Goal: Task Accomplishment & Management: Use online tool/utility

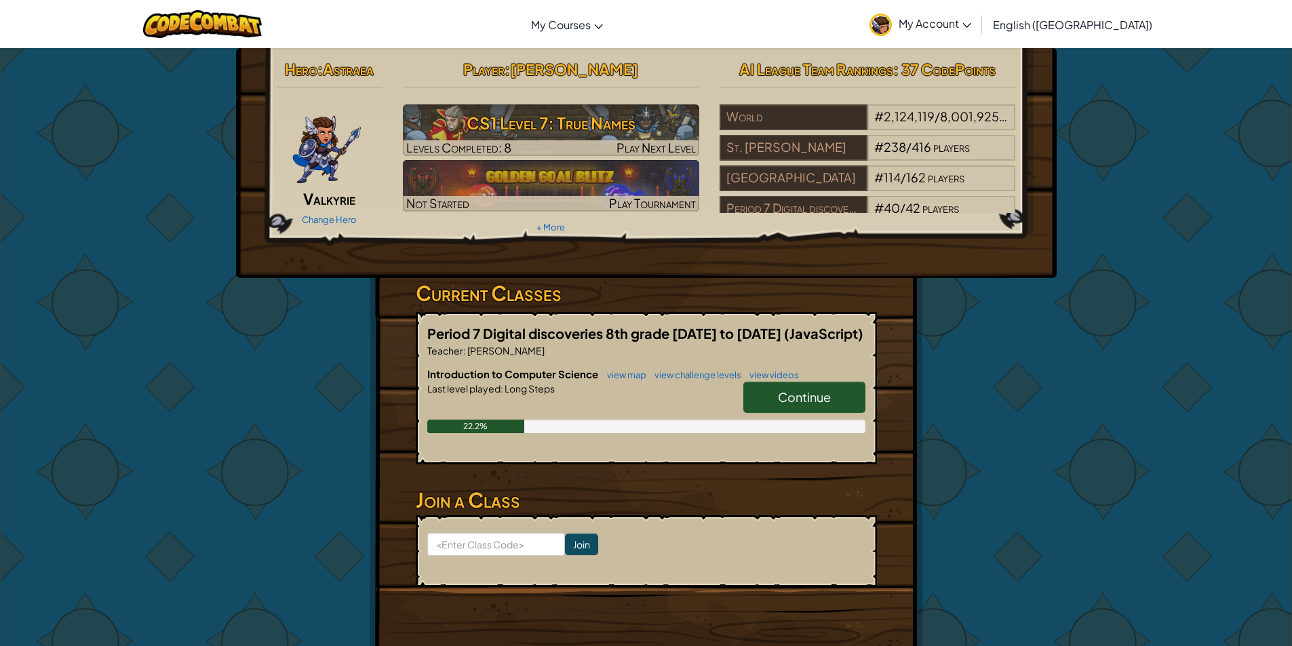
click at [805, 388] on link "Continue" at bounding box center [804, 397] width 122 height 31
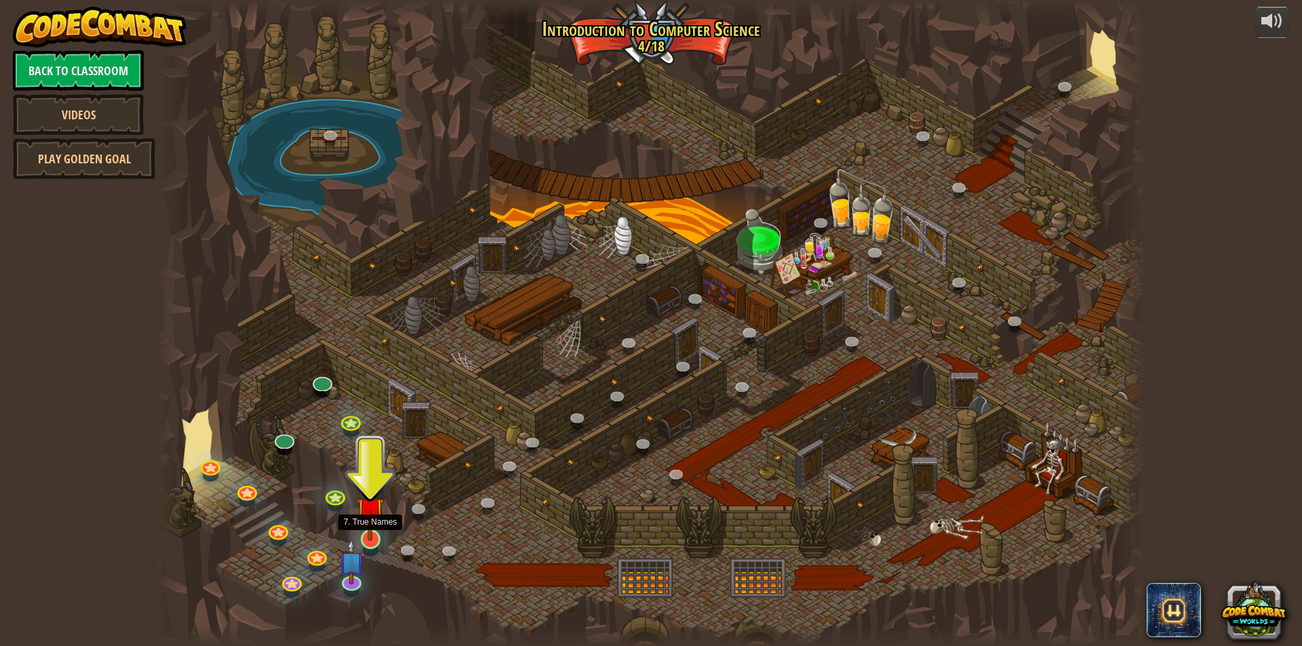
click at [369, 520] on img at bounding box center [370, 510] width 26 height 61
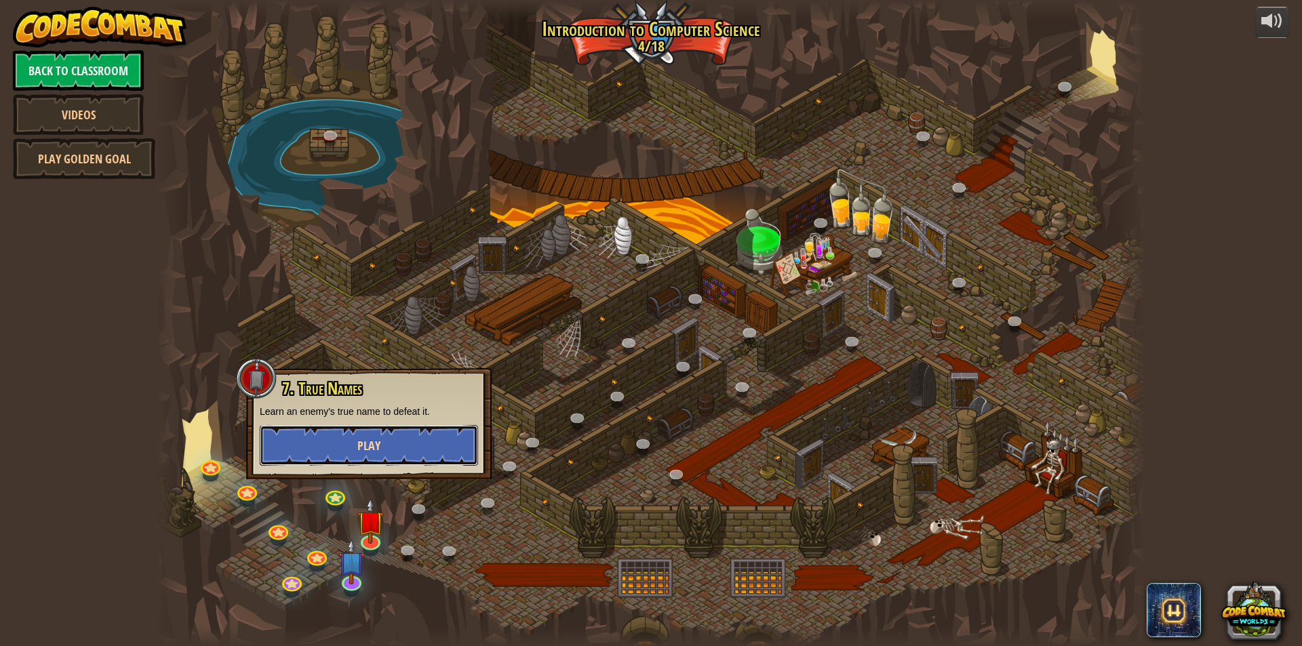
click at [379, 439] on button "Play" at bounding box center [369, 445] width 218 height 41
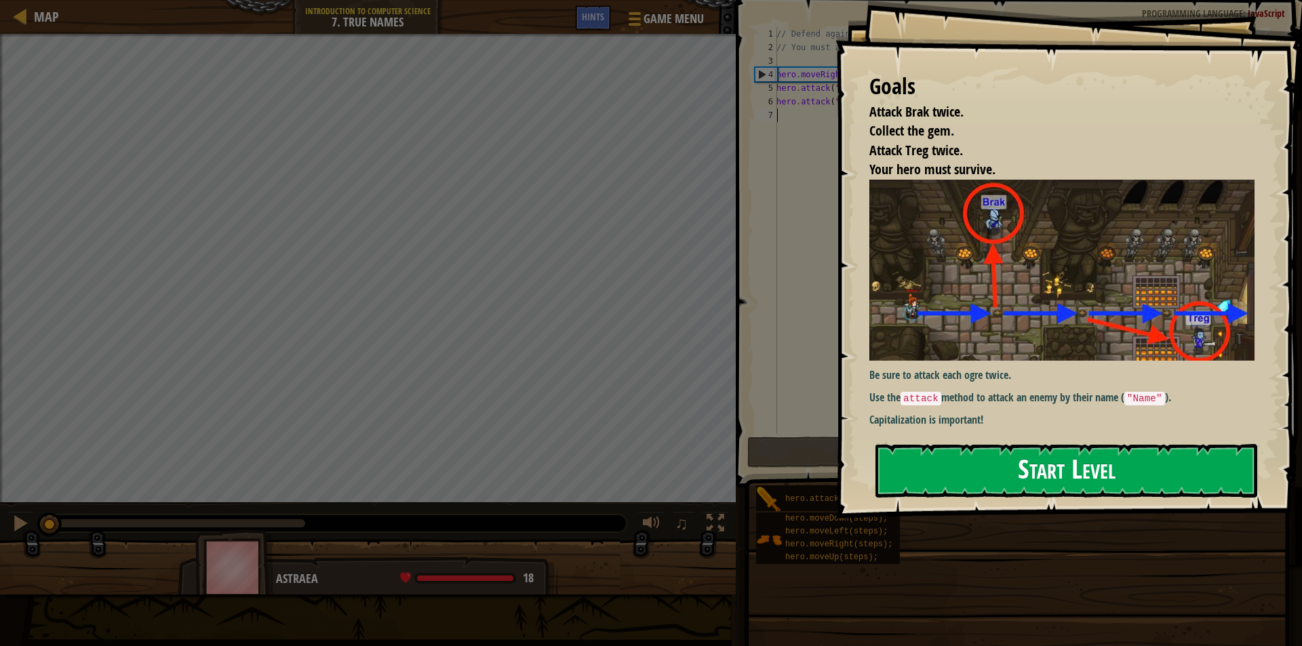
click at [919, 486] on button "Start Level" at bounding box center [1066, 471] width 382 height 54
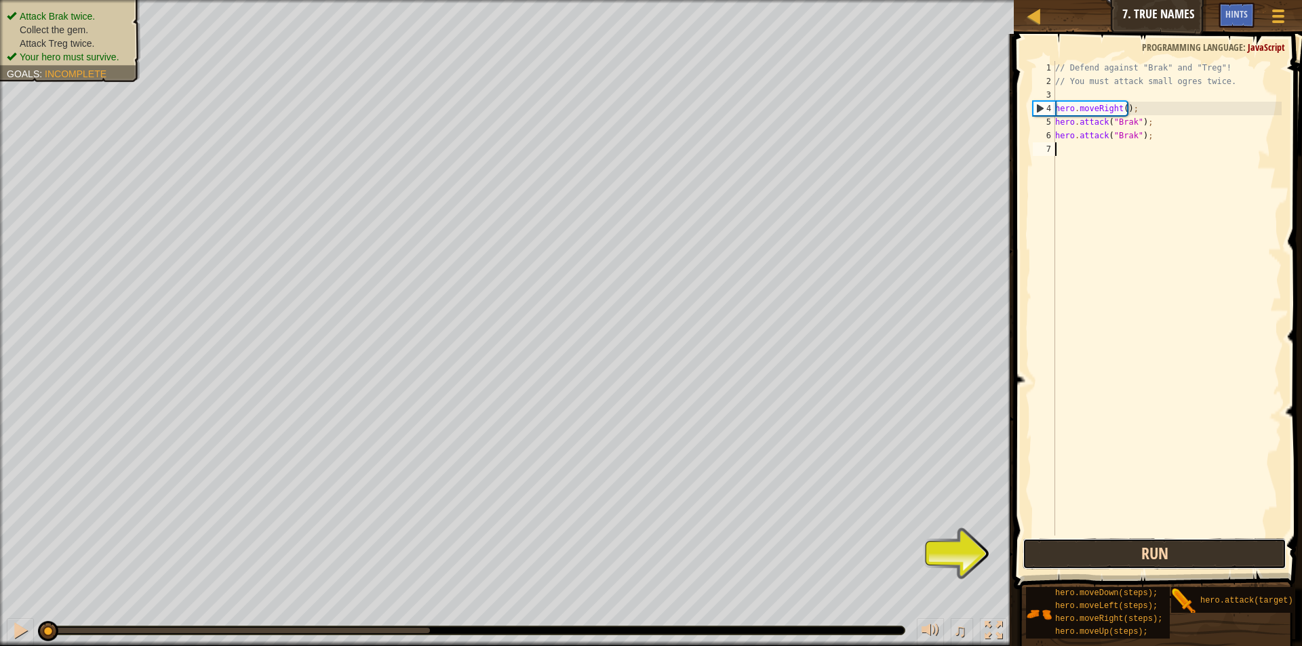
click at [1077, 555] on button "Run" at bounding box center [1155, 553] width 264 height 31
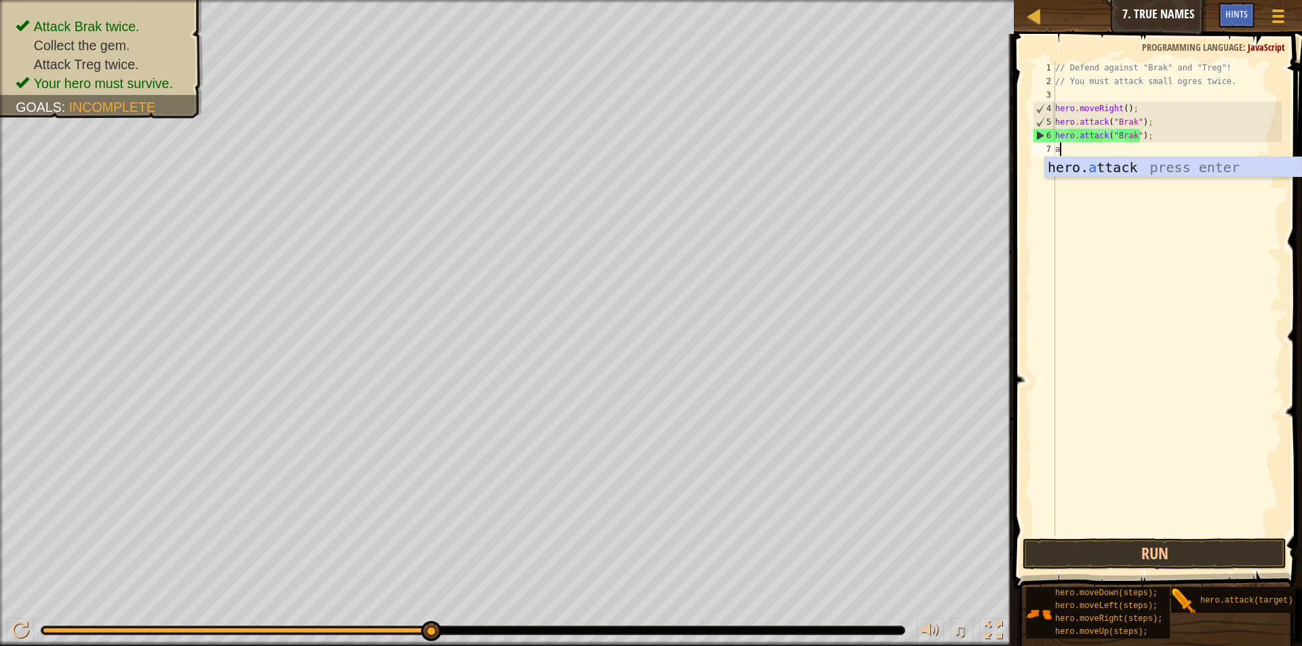
scroll to position [6, 0]
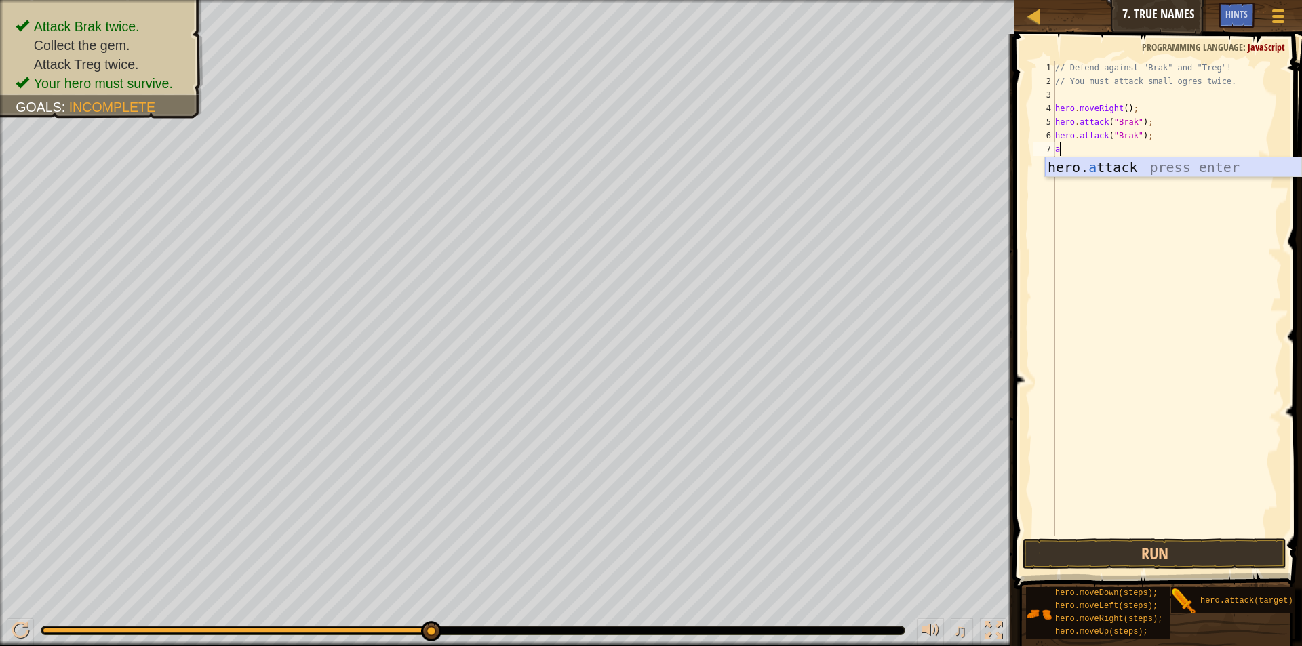
click at [1097, 165] on div "hero. a ttack press enter" at bounding box center [1173, 187] width 256 height 61
type textarea "hero.attack("Treg");"
click at [1073, 150] on div "// Defend against "Brak" and "Treg"! // You must attack small ogres twice. hero…" at bounding box center [1166, 312] width 229 height 502
click at [1073, 174] on div "// Defend against "Brak" and "Treg"! // You must attack small ogres twice. hero…" at bounding box center [1166, 312] width 229 height 502
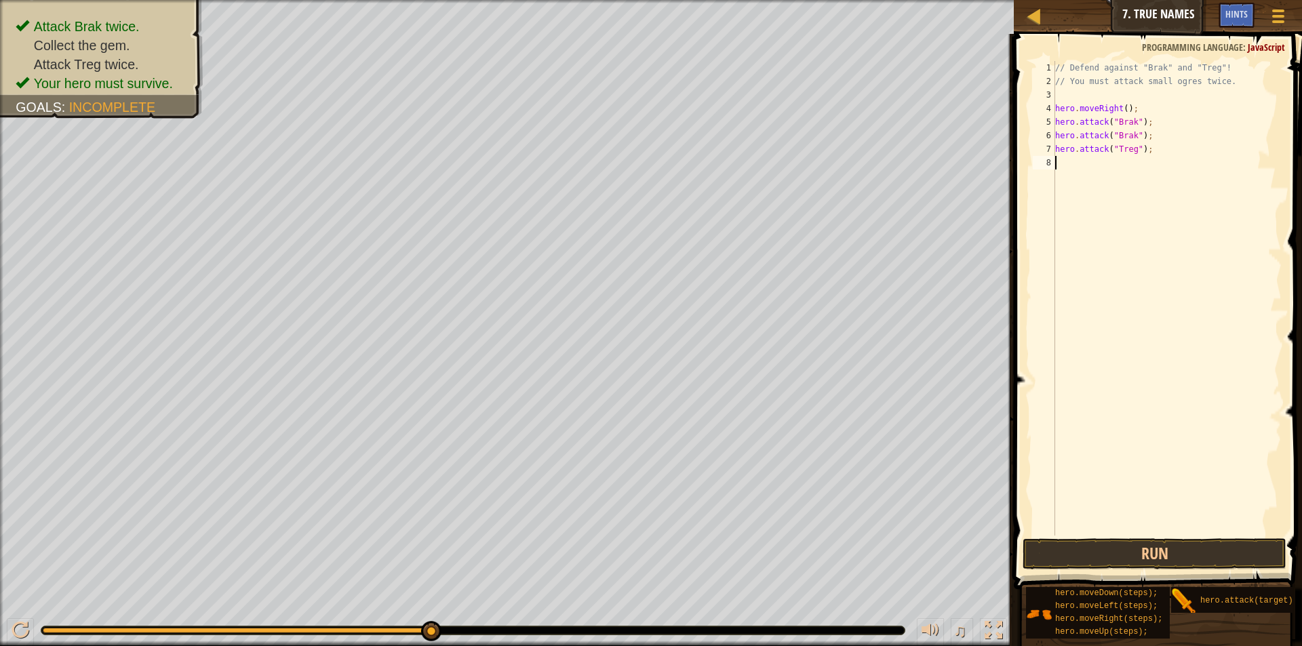
scroll to position [6, 0]
click at [1079, 180] on div "hero. a ttack press enter" at bounding box center [1173, 201] width 256 height 61
click at [1093, 545] on button "Run" at bounding box center [1155, 553] width 264 height 31
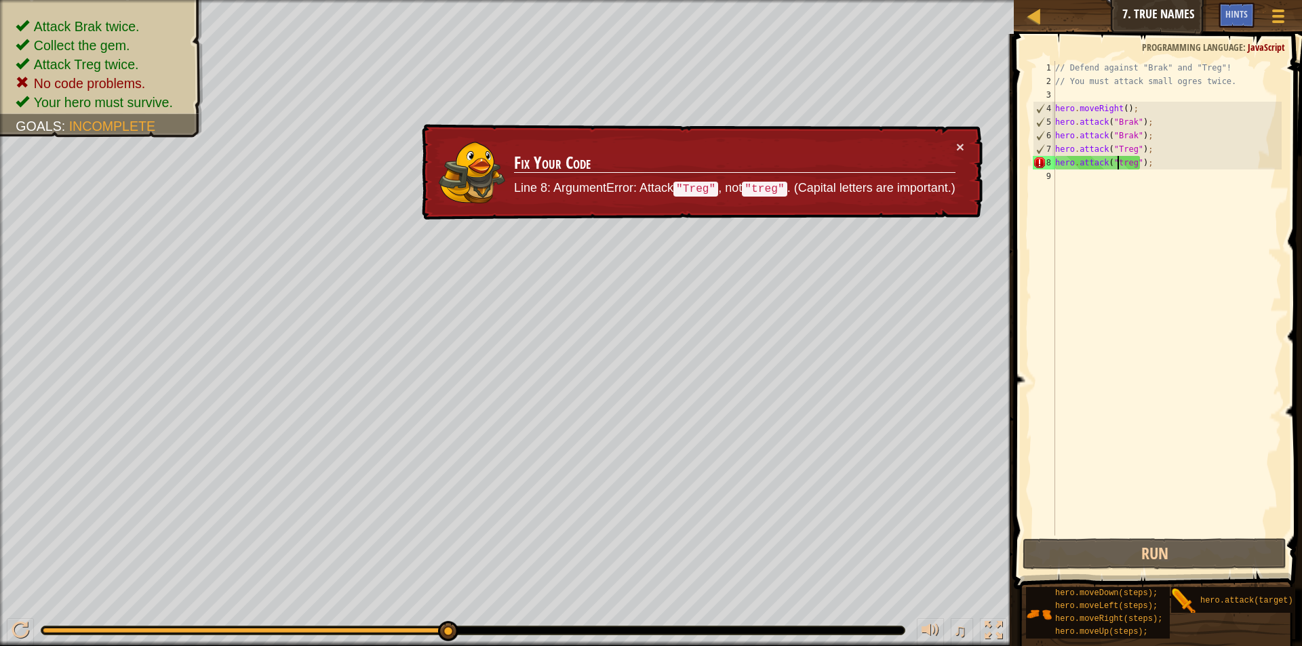
click at [1117, 159] on div "// Defend against "Brak" and "Treg"! // You must attack small ogres twice. hero…" at bounding box center [1166, 312] width 229 height 502
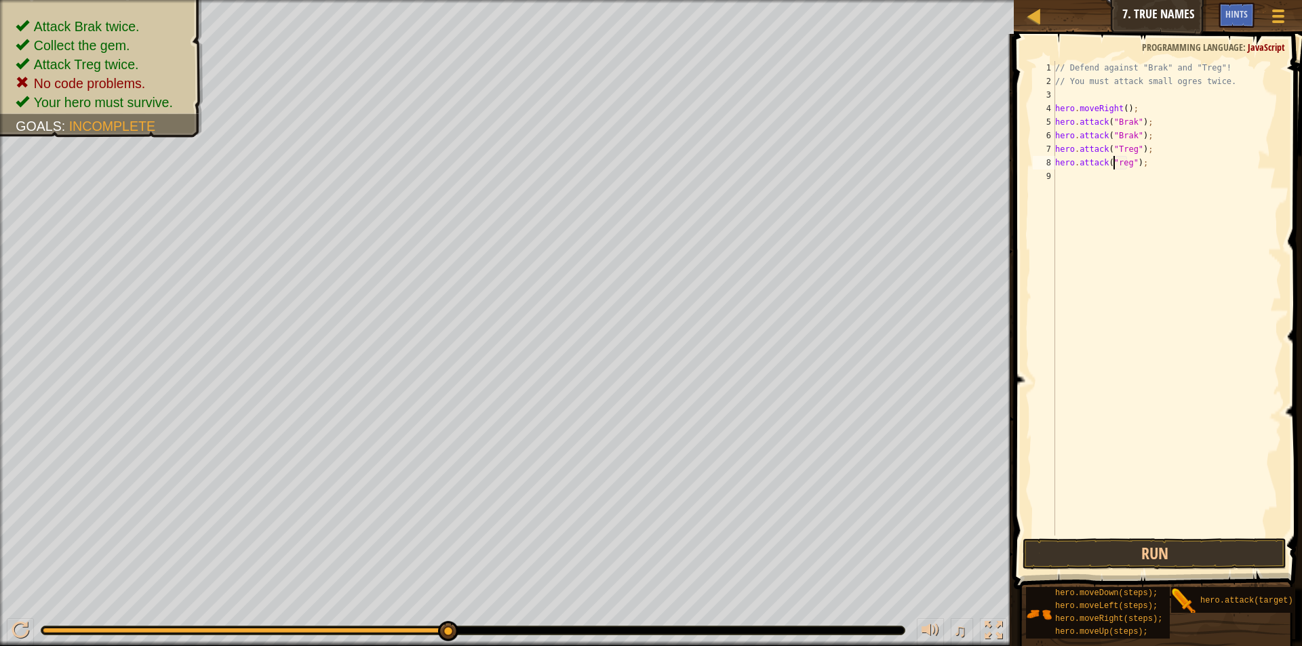
scroll to position [6, 5]
type textarea "hero.attack("Treg");"
click at [1145, 549] on button "Run" at bounding box center [1155, 553] width 264 height 31
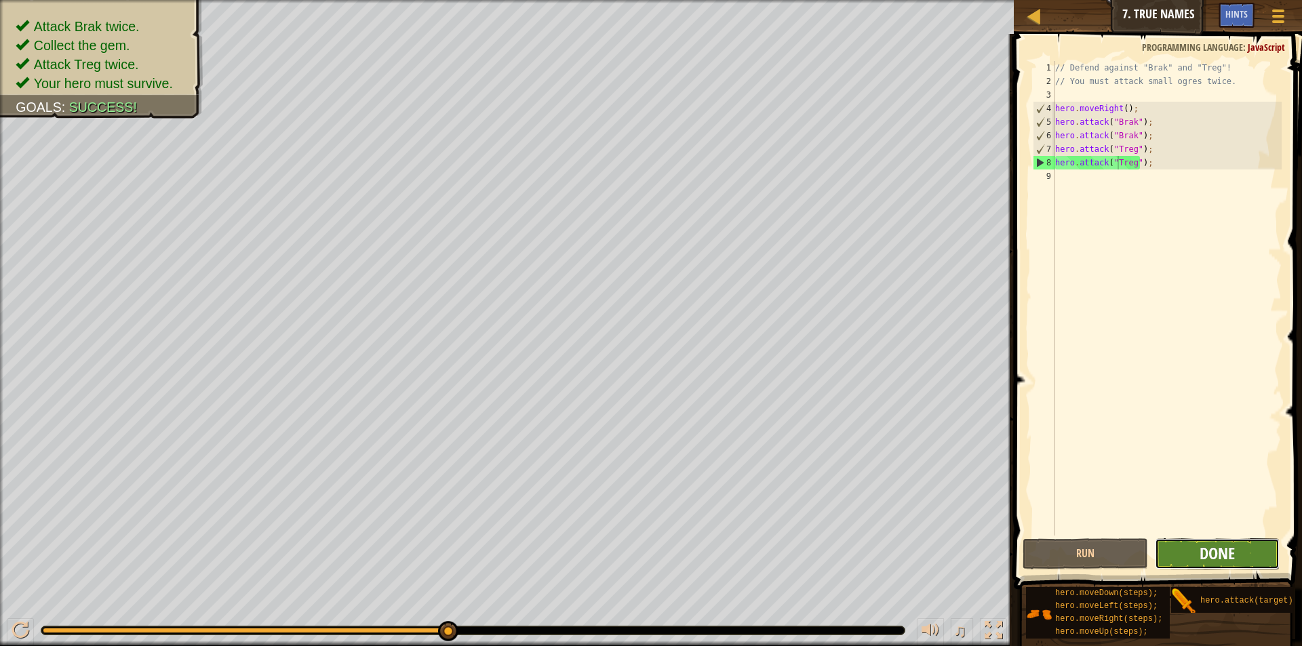
click at [1231, 555] on span "Done" at bounding box center [1217, 554] width 35 height 22
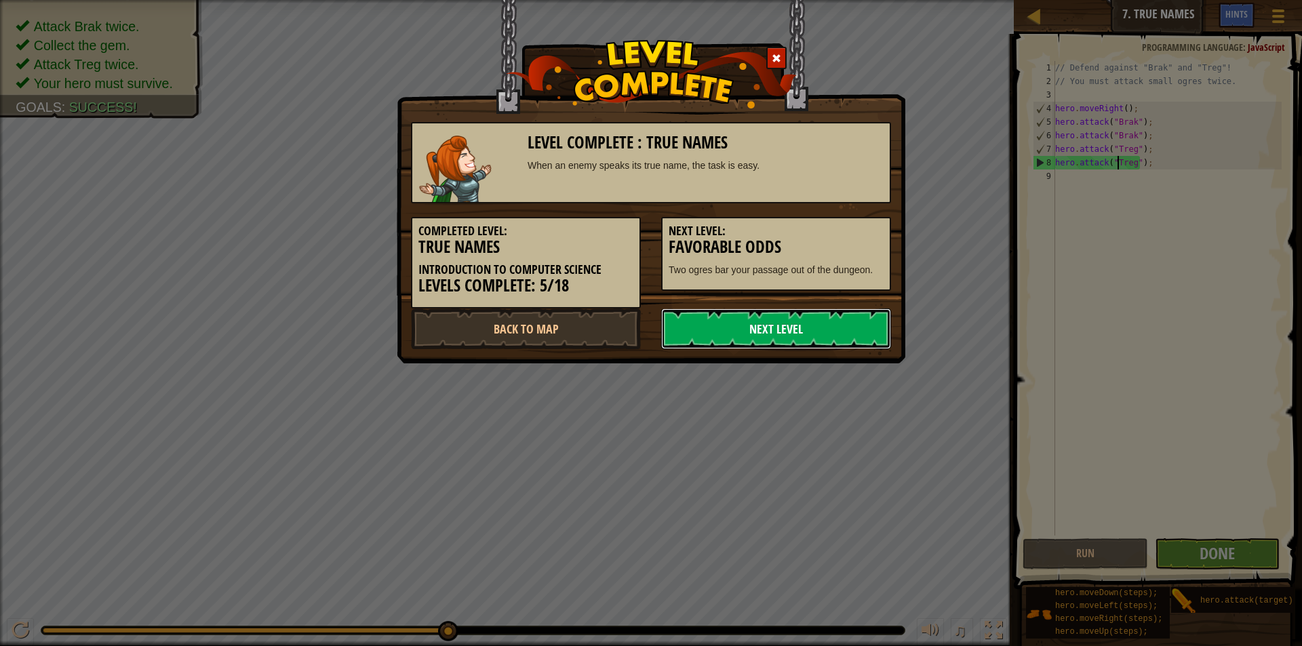
click at [795, 332] on link "Next Level" at bounding box center [776, 329] width 230 height 41
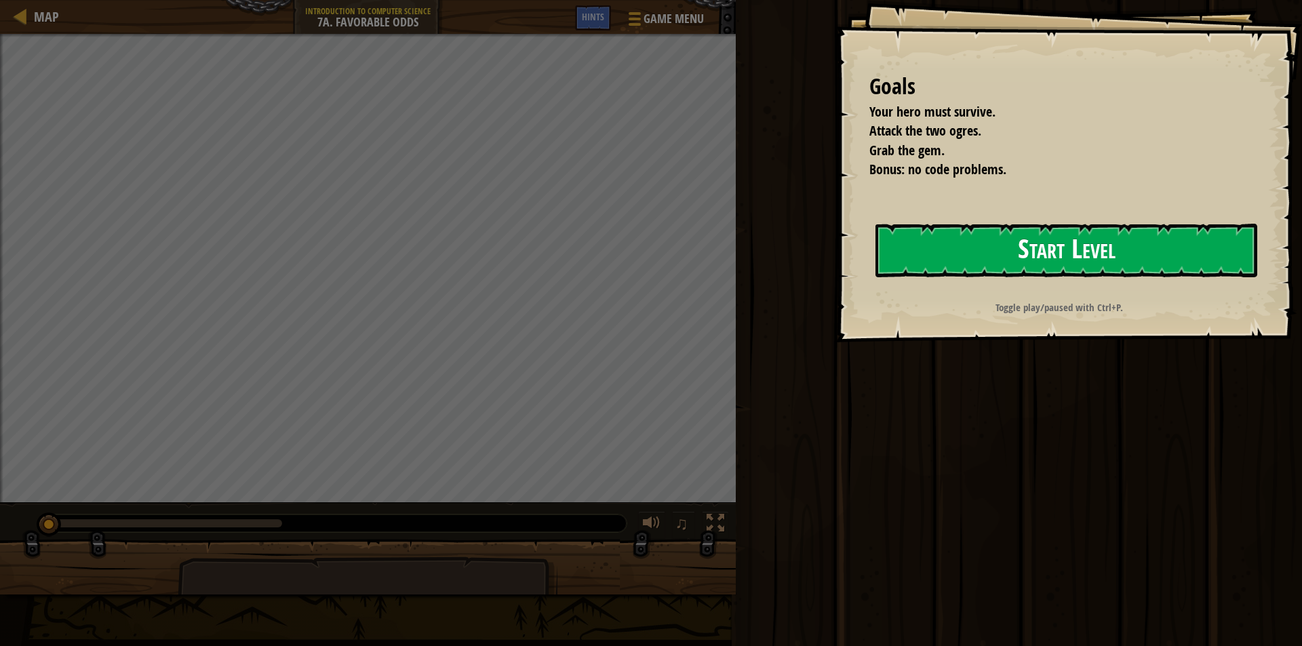
click at [1160, 235] on button "Start Level" at bounding box center [1066, 251] width 382 height 54
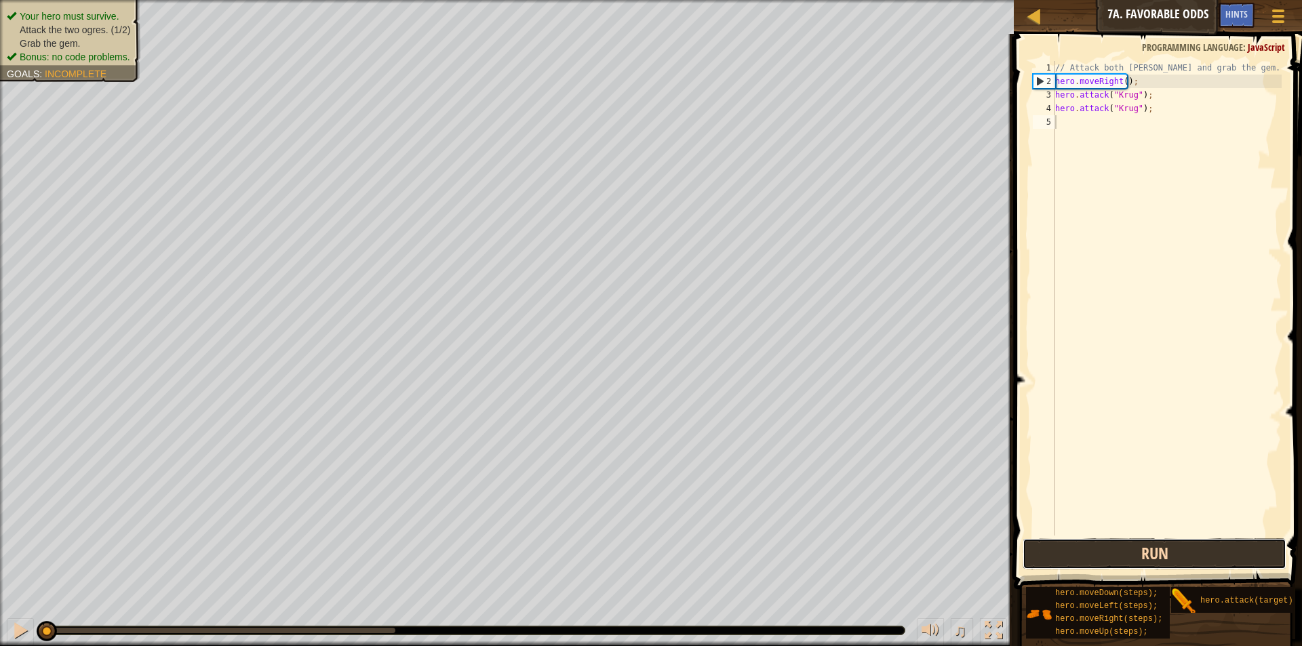
click at [1160, 551] on button "Run" at bounding box center [1155, 553] width 264 height 31
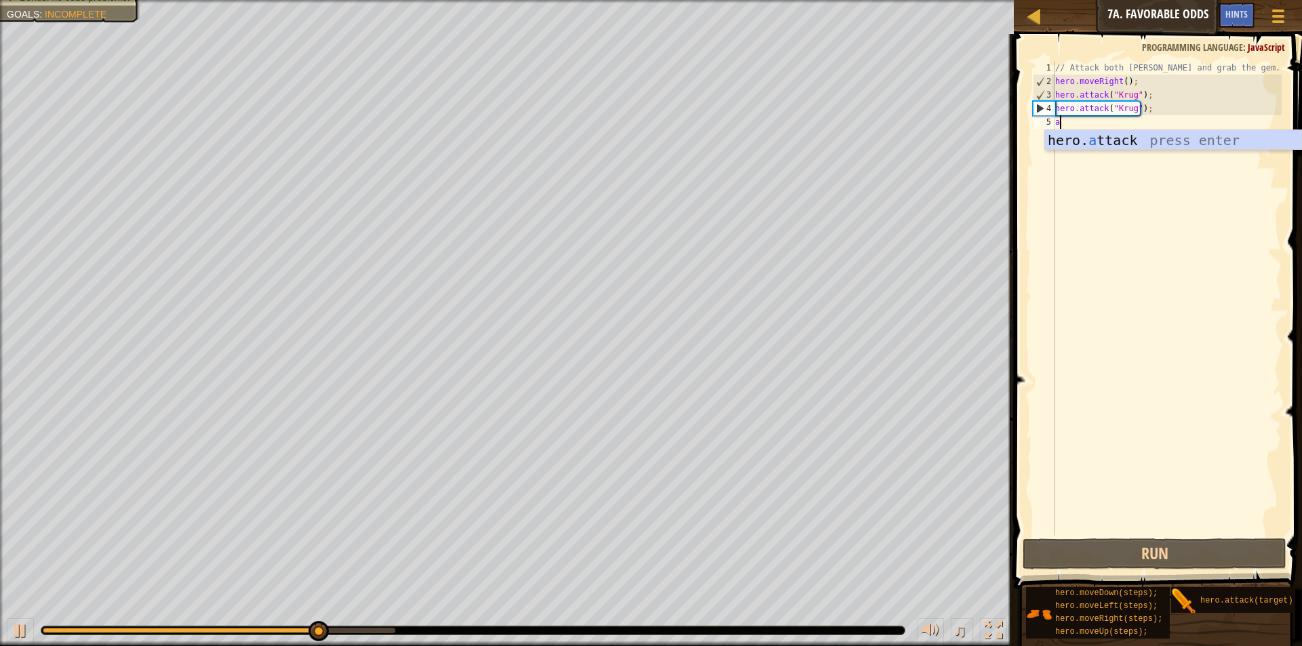
scroll to position [6, 0]
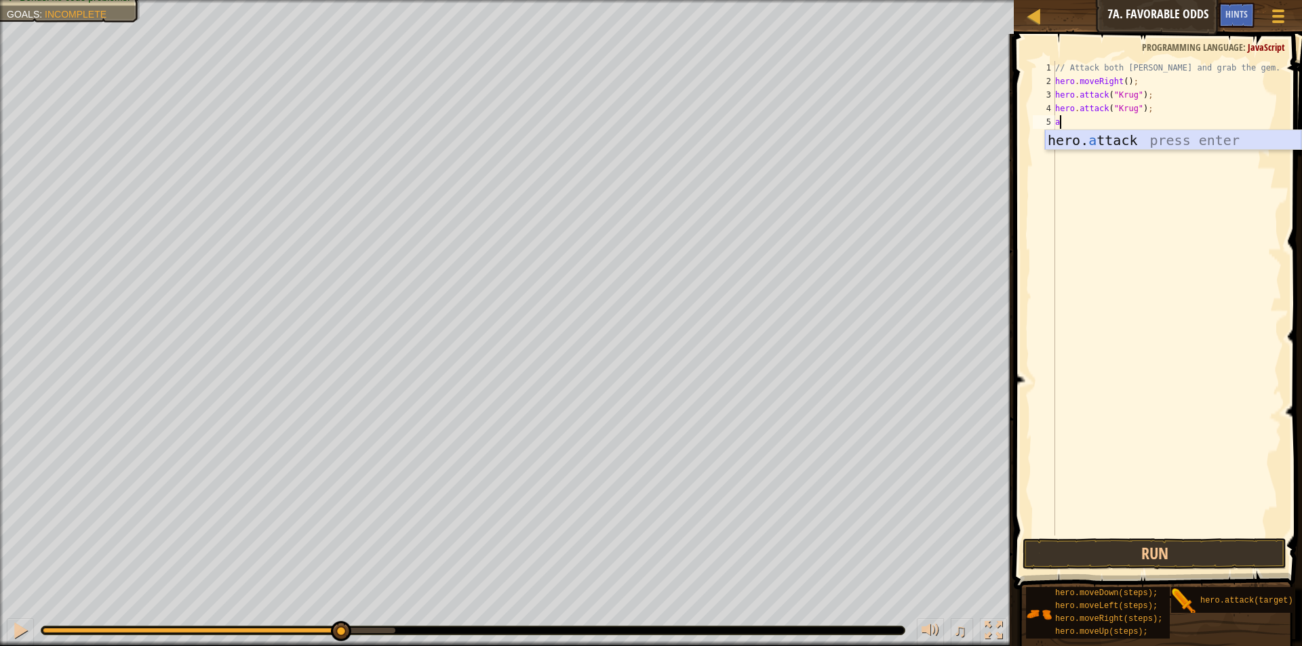
click at [1113, 137] on div "hero. a ttack press enter" at bounding box center [1173, 160] width 256 height 61
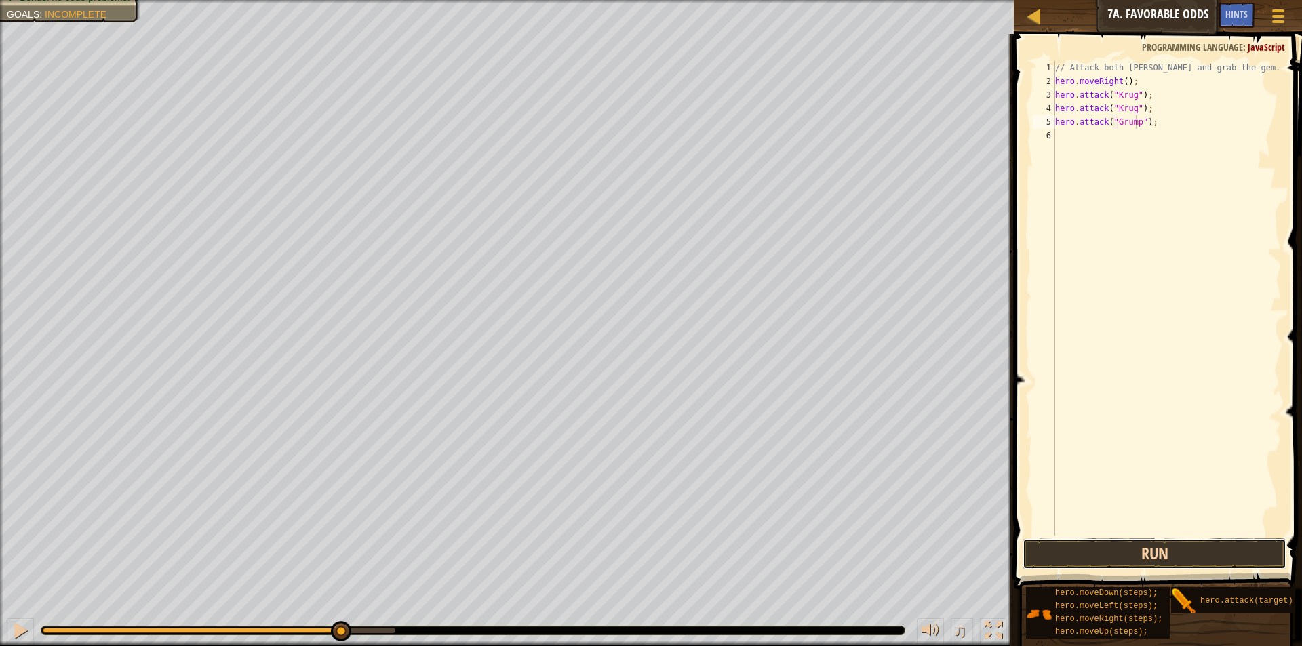
click at [1119, 558] on button "Run" at bounding box center [1155, 553] width 264 height 31
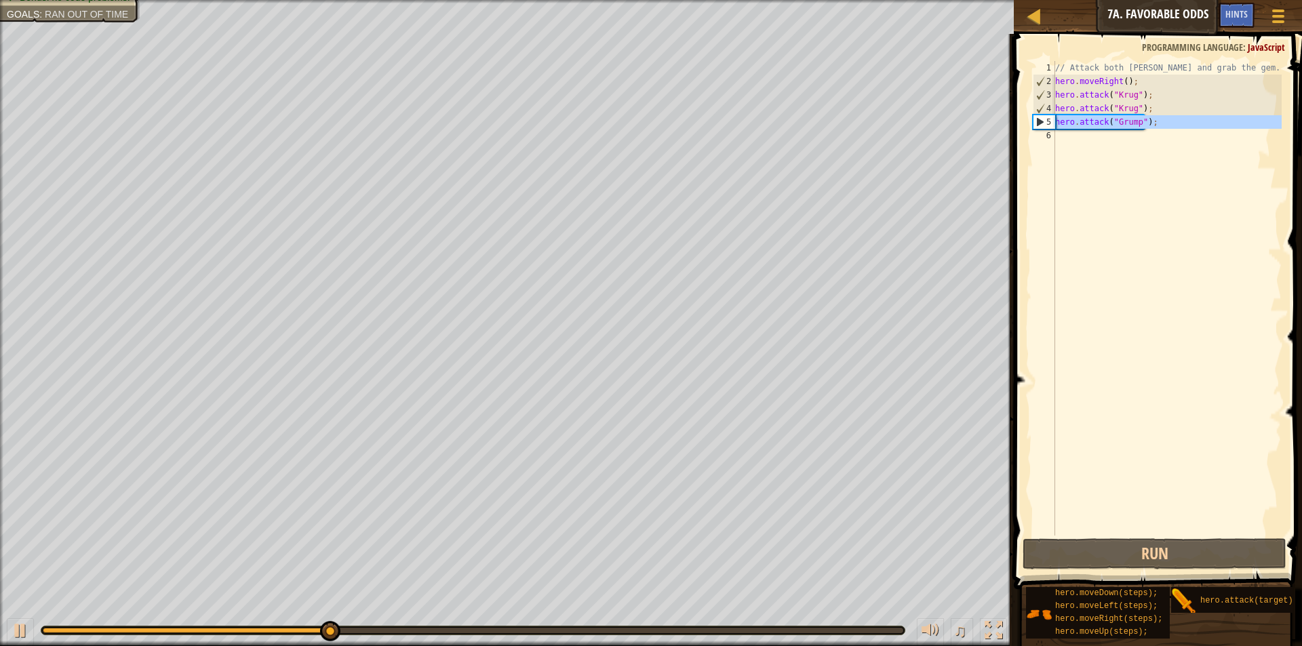
click at [1051, 121] on div "5" at bounding box center [1044, 122] width 22 height 14
type textarea "hero.attack("Grump");"
click at [1056, 123] on div "// Attack both [PERSON_NAME] and grab the gem. hero . moveRight ( ) ; hero . at…" at bounding box center [1166, 312] width 229 height 502
drag, startPoint x: 1143, startPoint y: 154, endPoint x: 1138, endPoint y: 166, distance: 13.4
click at [1138, 166] on div "// Attack both [PERSON_NAME] and grab the gem. hero . moveRight ( ) ; hero . at…" at bounding box center [1166, 312] width 229 height 502
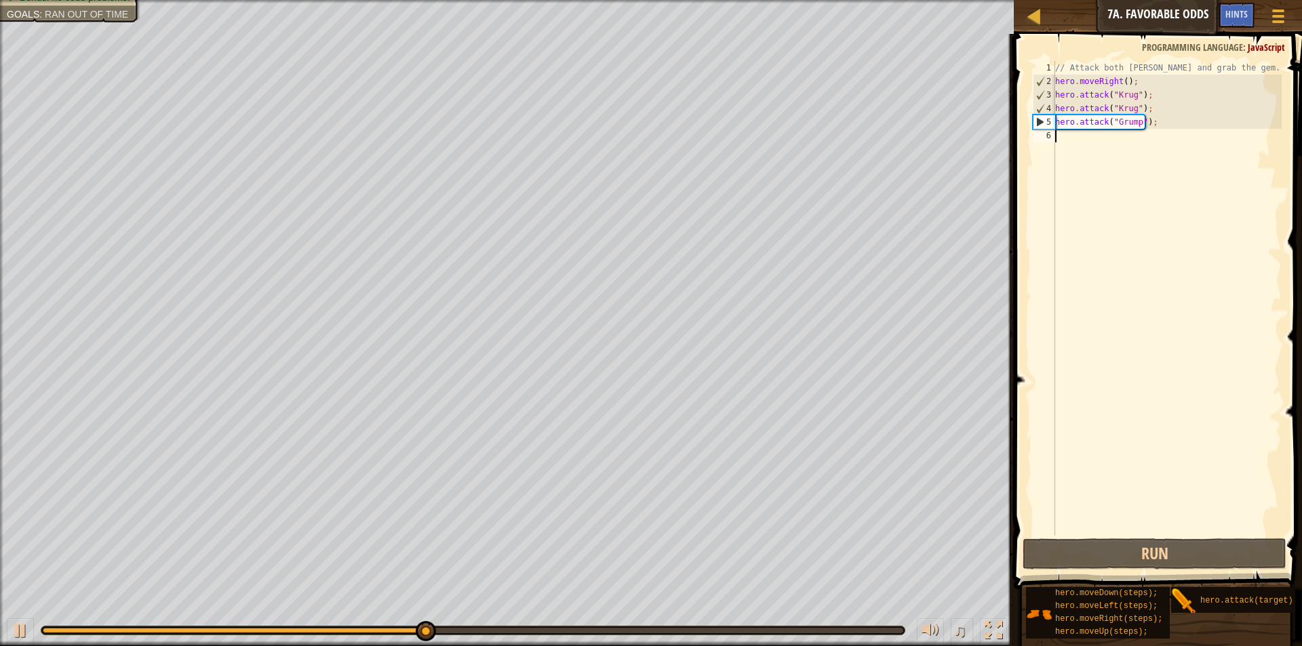
scroll to position [6, 0]
click at [1219, 551] on button "Run" at bounding box center [1155, 553] width 264 height 31
click at [1054, 124] on div "5" at bounding box center [1044, 122] width 22 height 14
click at [1054, 118] on div "5" at bounding box center [1044, 122] width 22 height 14
click at [1041, 118] on div "5" at bounding box center [1044, 122] width 22 height 14
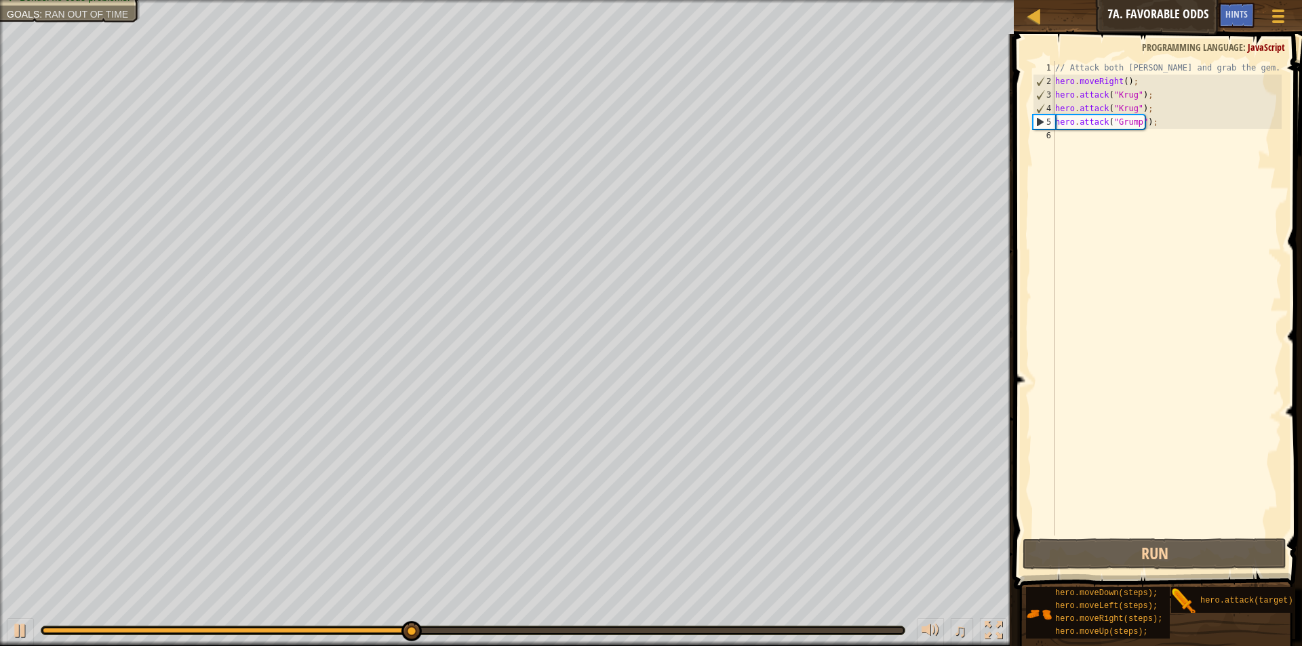
type textarea "hero.attack("Grump");"
click at [20, 628] on div at bounding box center [21, 631] width 18 height 18
drag, startPoint x: 660, startPoint y: 631, endPoint x: 0, endPoint y: 644, distance: 660.0
click at [0, 644] on div "♫" at bounding box center [507, 627] width 1014 height 41
drag, startPoint x: 1132, startPoint y: 561, endPoint x: 329, endPoint y: 646, distance: 807.3
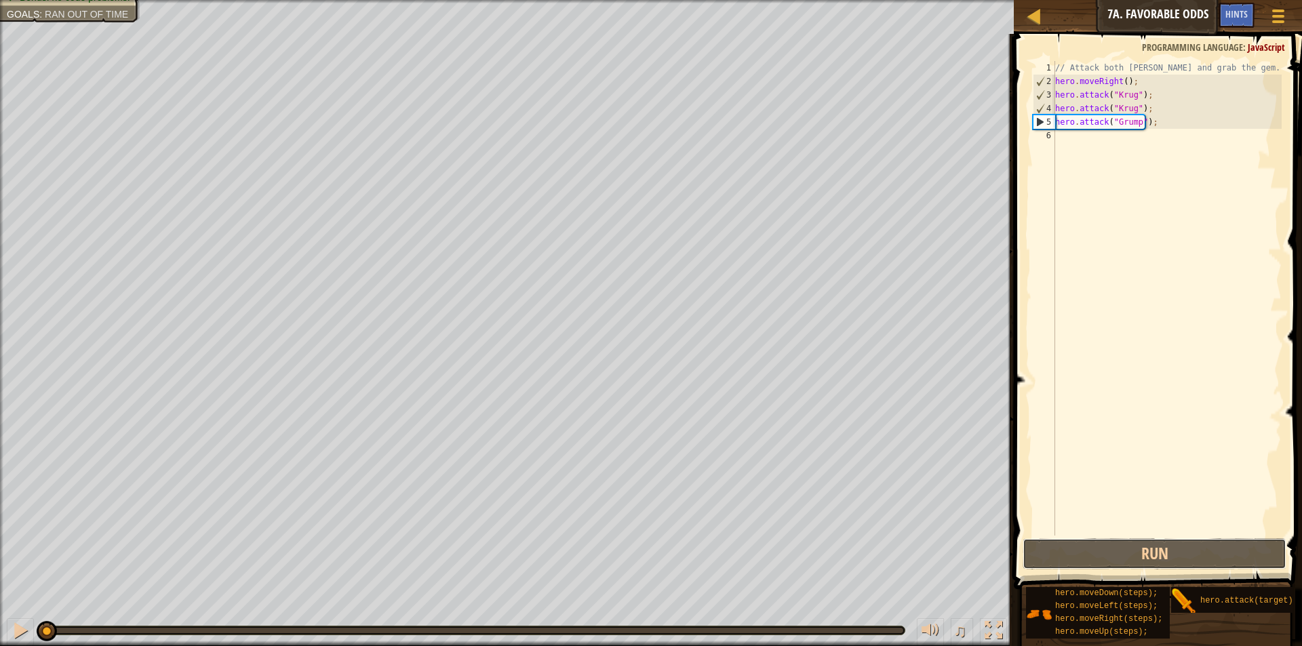
click at [1128, 561] on button "Run" at bounding box center [1155, 553] width 264 height 31
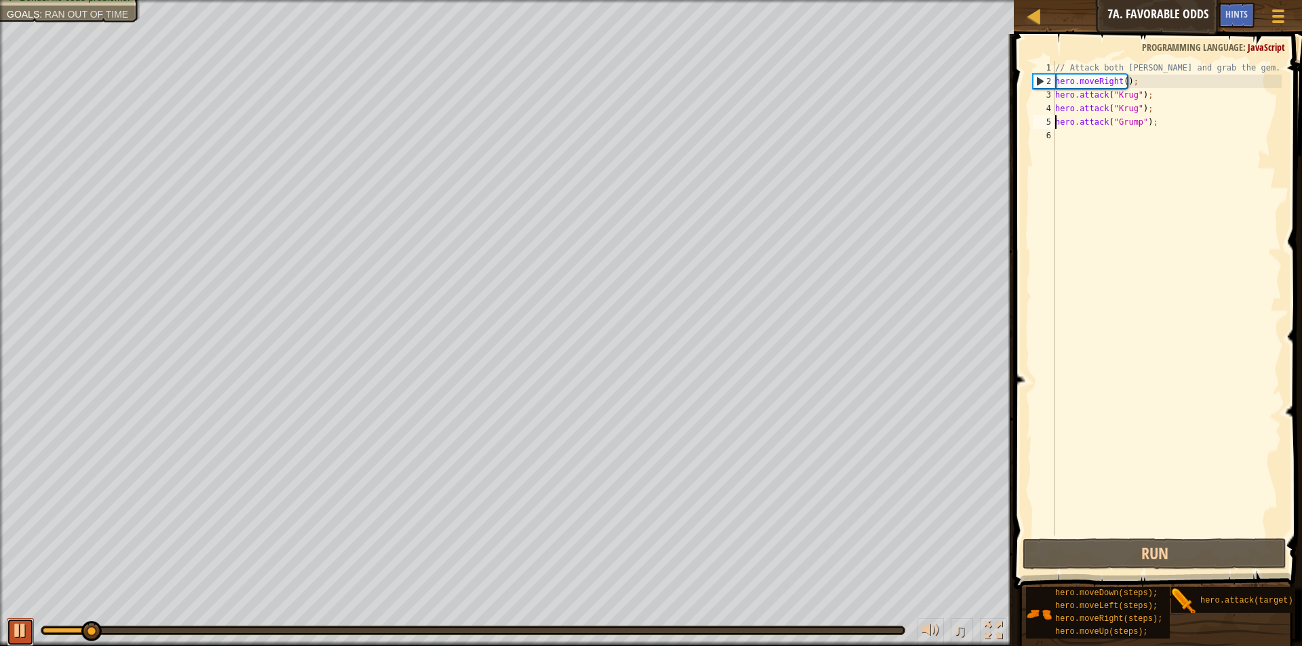
click at [24, 643] on button at bounding box center [20, 632] width 27 height 28
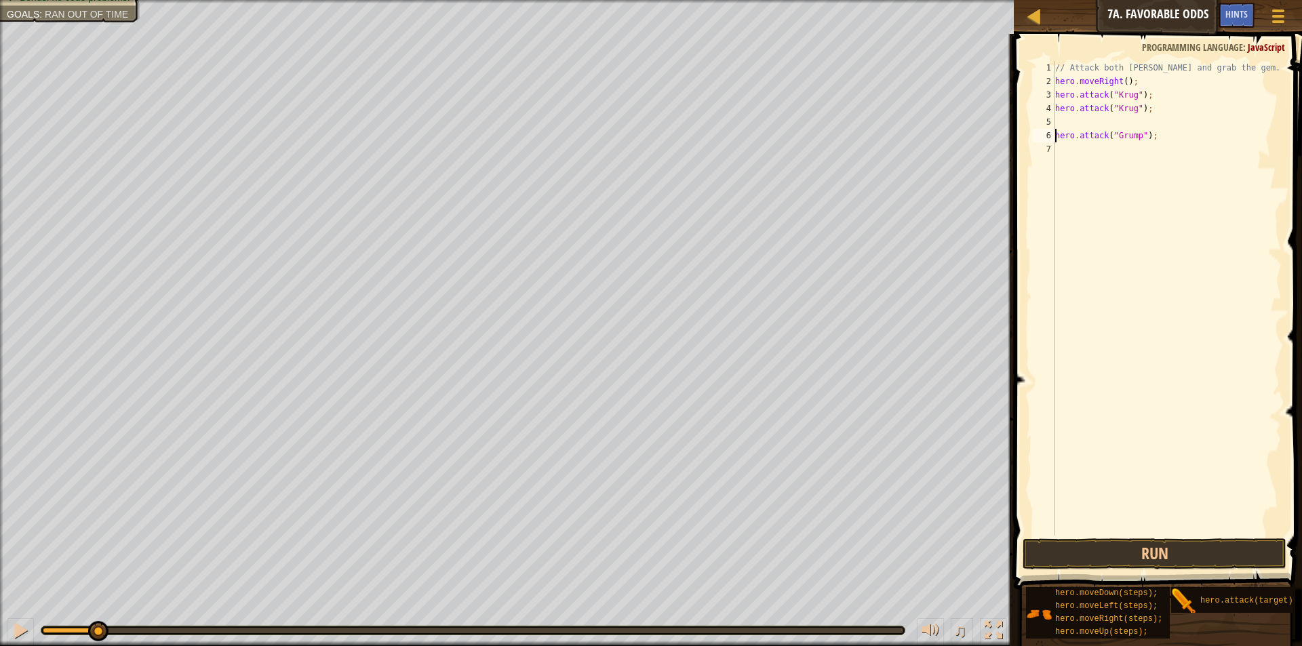
click at [1058, 121] on div "// Attack both [PERSON_NAME] and grab the gem. hero . moveRight ( ) ; hero . at…" at bounding box center [1166, 312] width 229 height 502
click at [1141, 139] on div "hero. a ttack press enter" at bounding box center [1173, 160] width 256 height 61
click at [1205, 130] on div "// Attack both [PERSON_NAME] and grab the gem. hero . moveRight ( ) ; hero . at…" at bounding box center [1166, 312] width 229 height 502
click at [1206, 125] on div "// Attack both [PERSON_NAME] and grab the gem. hero . moveRight ( ) ; hero . at…" at bounding box center [1166, 312] width 229 height 502
type textarea "h"
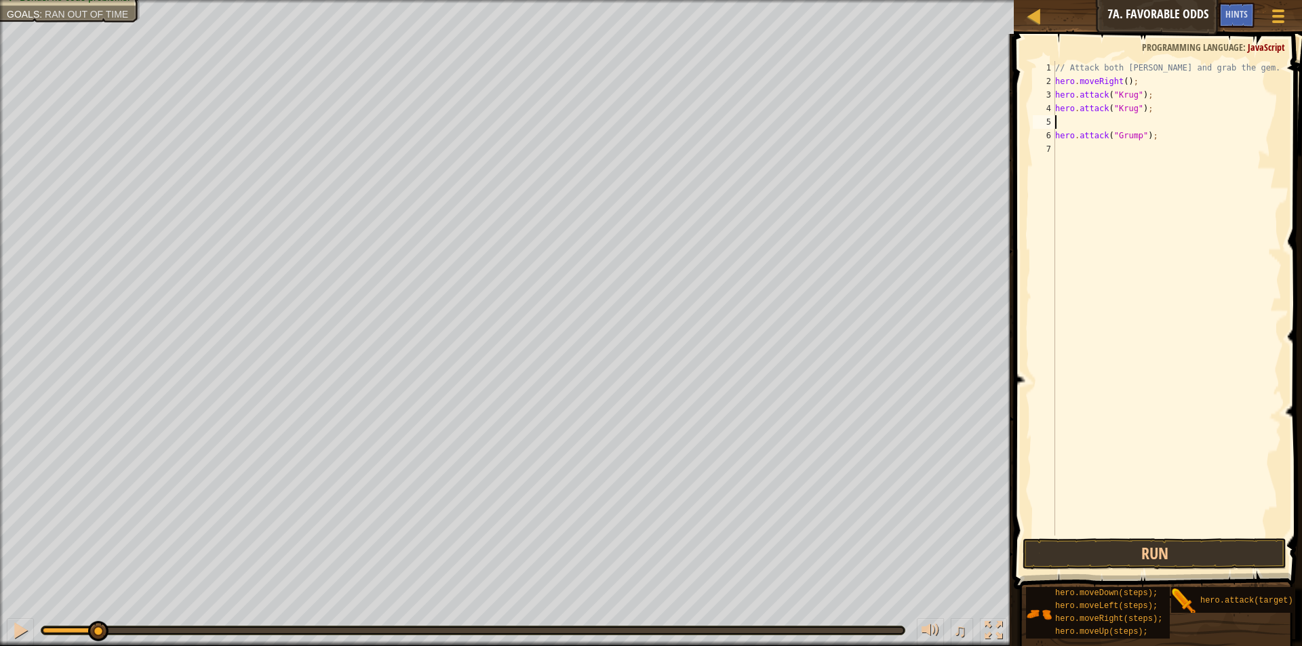
type textarea "m"
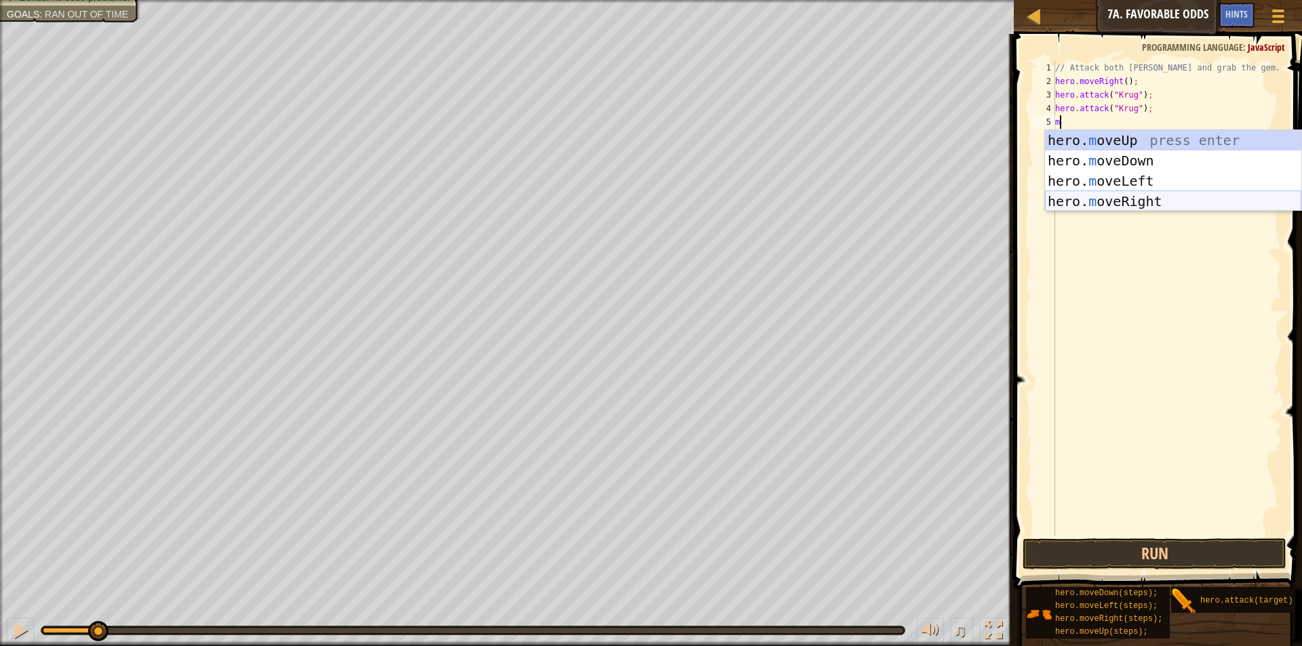
click at [1162, 193] on div "hero. m oveUp press enter hero. m oveDown press enter hero. m oveLeft press ent…" at bounding box center [1173, 191] width 256 height 122
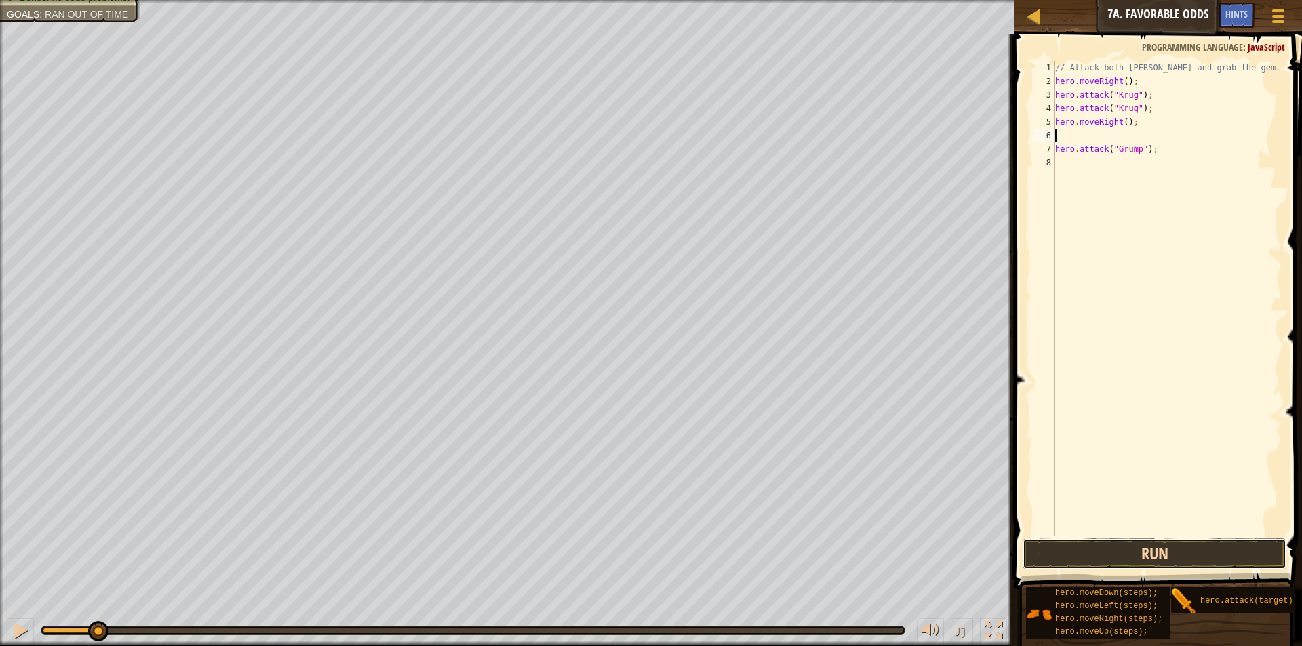
click at [1182, 544] on button "Run" at bounding box center [1155, 553] width 264 height 31
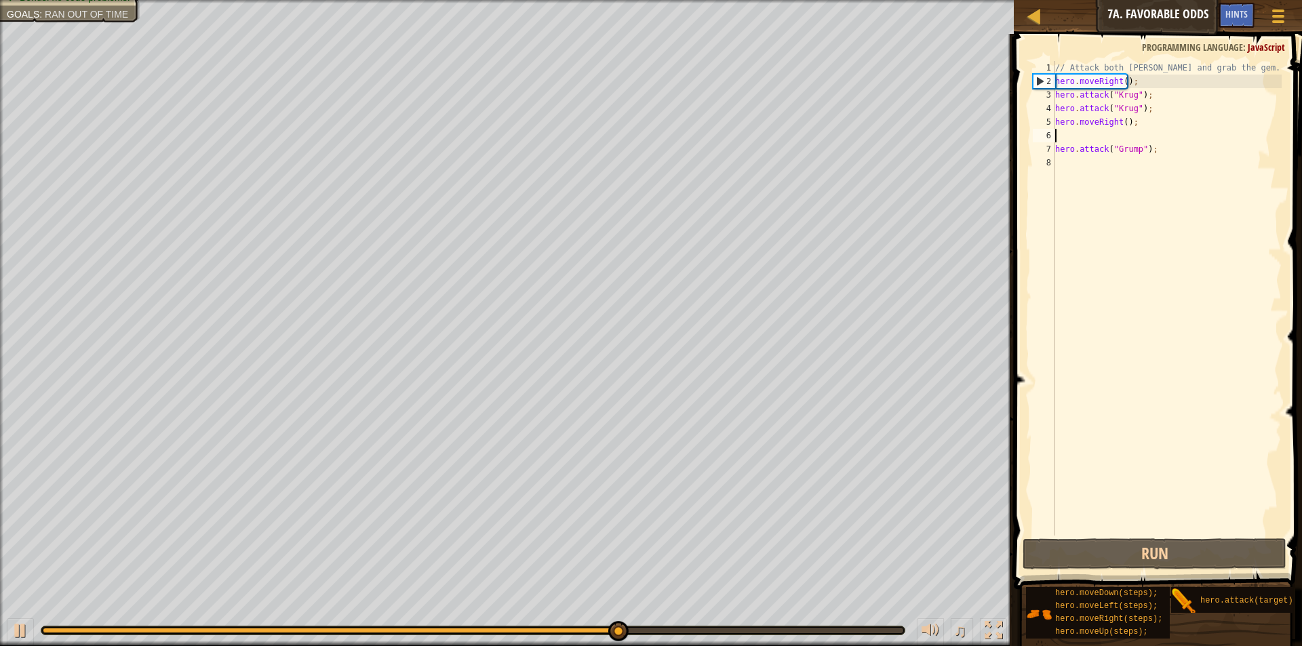
click at [1182, 152] on div "// Attack both [PERSON_NAME] and grab the gem. hero . moveRight ( ) ; hero . at…" at bounding box center [1166, 312] width 229 height 502
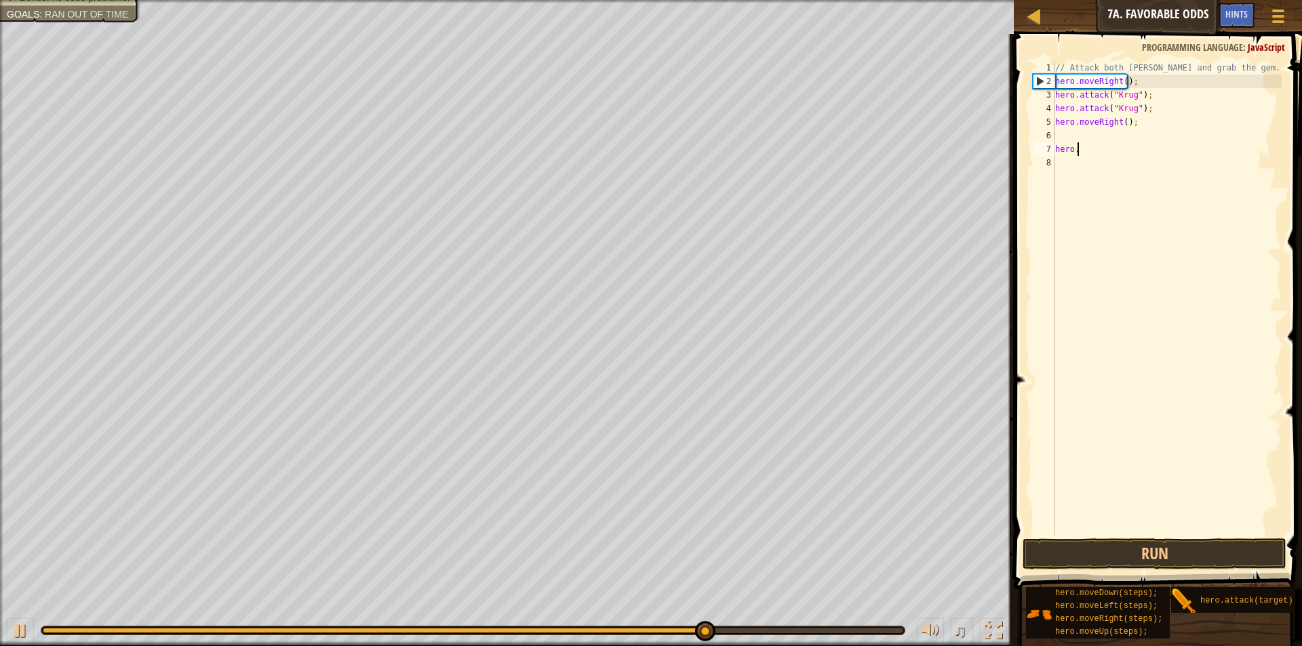
type textarea "h"
click at [1073, 132] on div "// Attack both [PERSON_NAME] and grab the gem. hero . moveRight ( ) ; hero . at…" at bounding box center [1166, 312] width 229 height 502
click at [1188, 564] on button "Run" at bounding box center [1155, 553] width 264 height 31
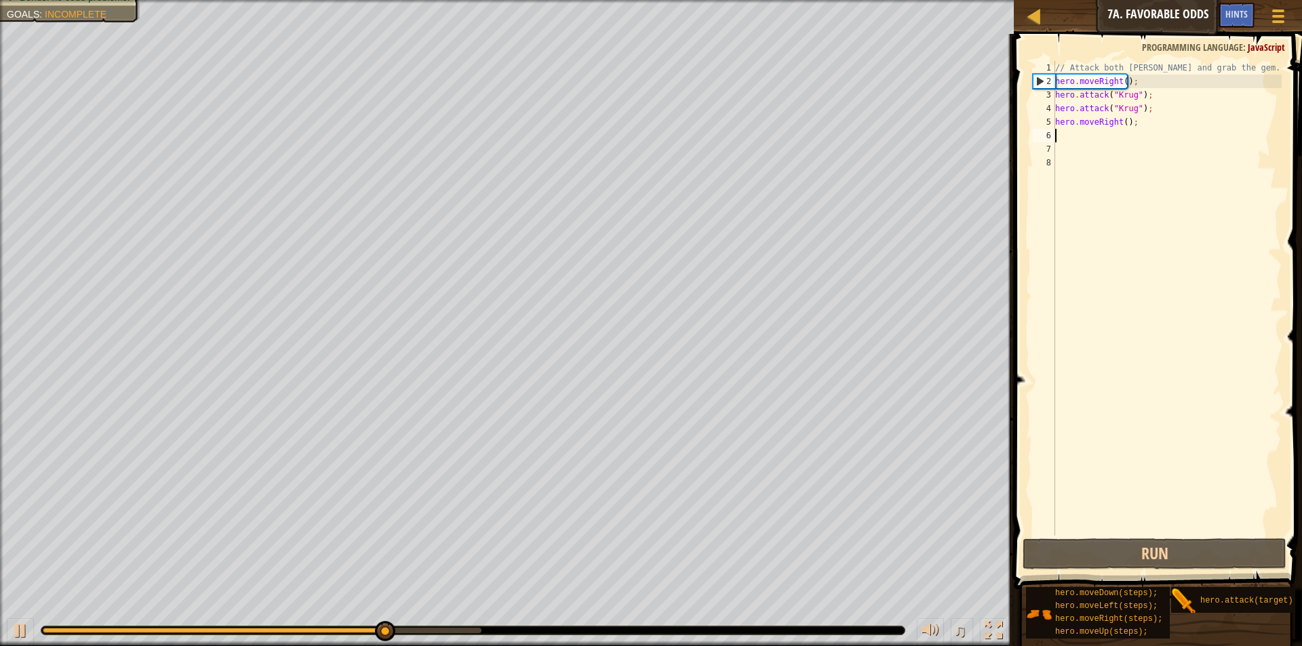
type textarea "m"
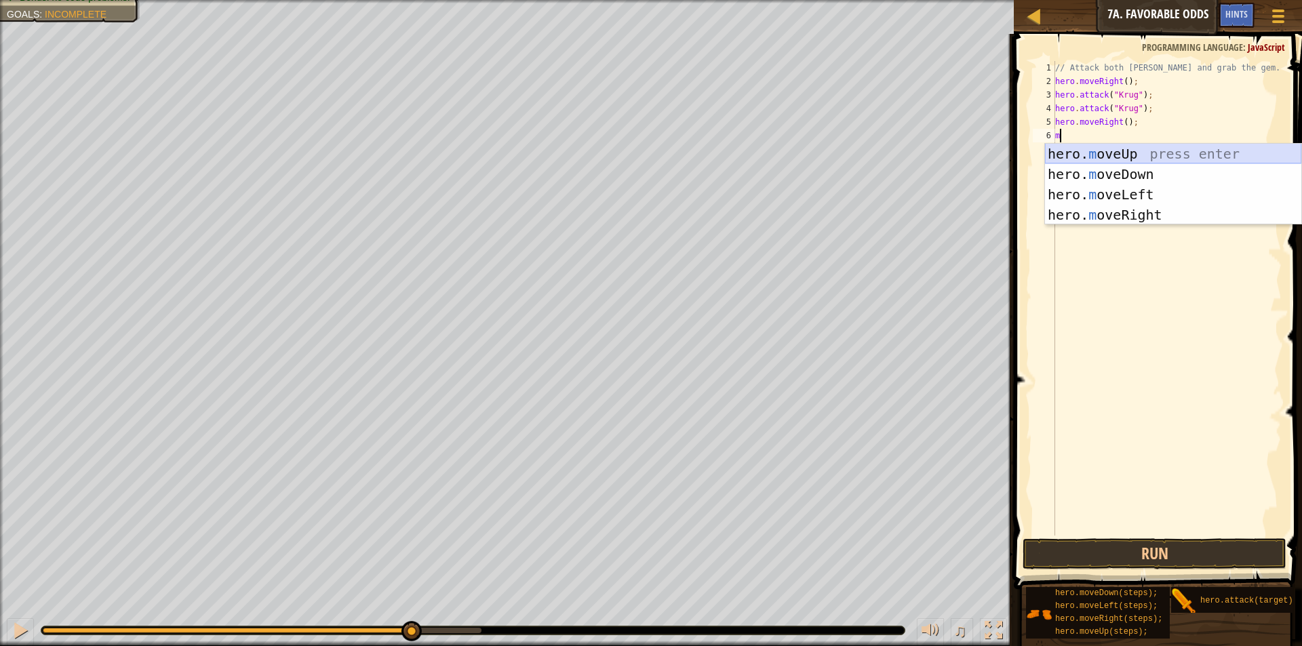
click at [1118, 153] on div "hero. m oveUp press enter hero. m oveDown press enter hero. m oveLeft press ent…" at bounding box center [1173, 205] width 256 height 122
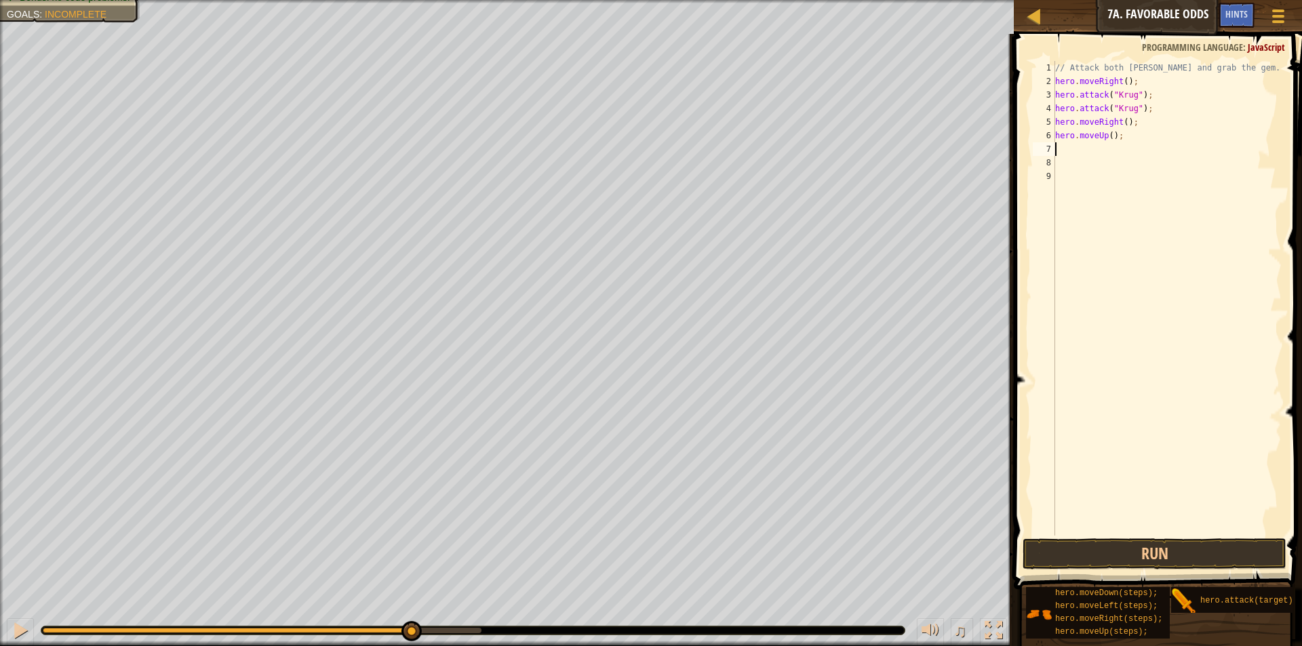
type textarea "m"
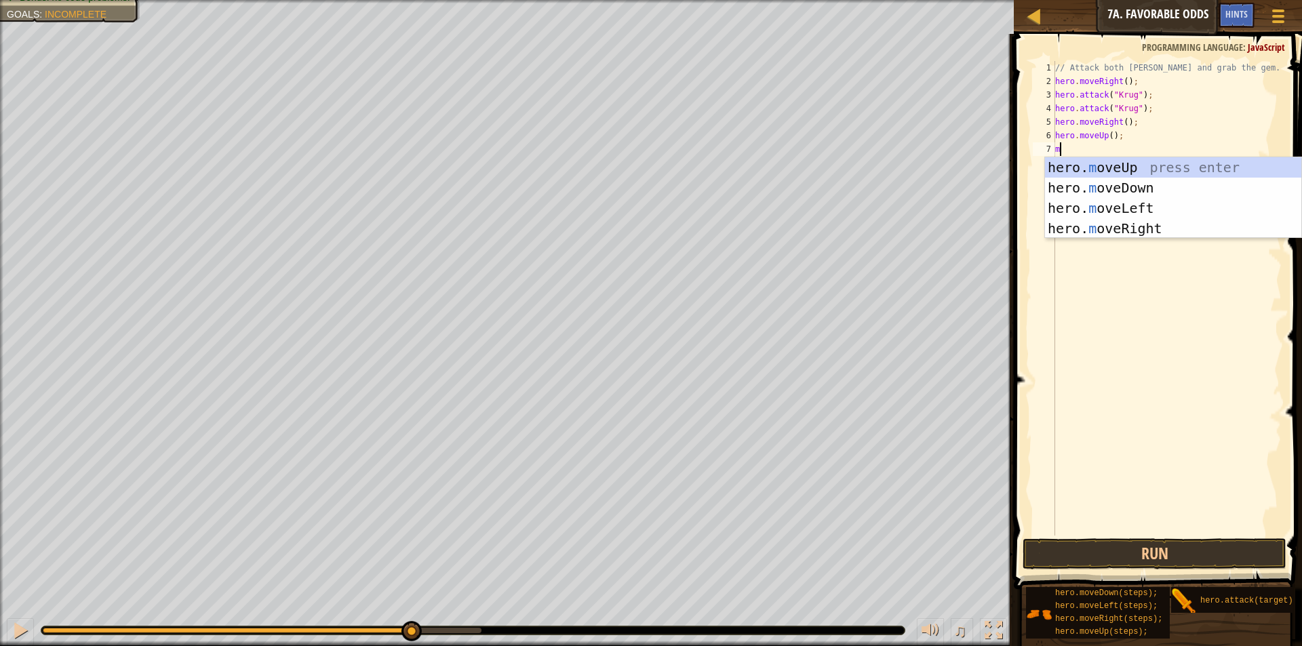
click at [1118, 280] on div "// Attack both [PERSON_NAME] and grab the gem. hero . moveRight ( ) ; hero . at…" at bounding box center [1166, 312] width 229 height 502
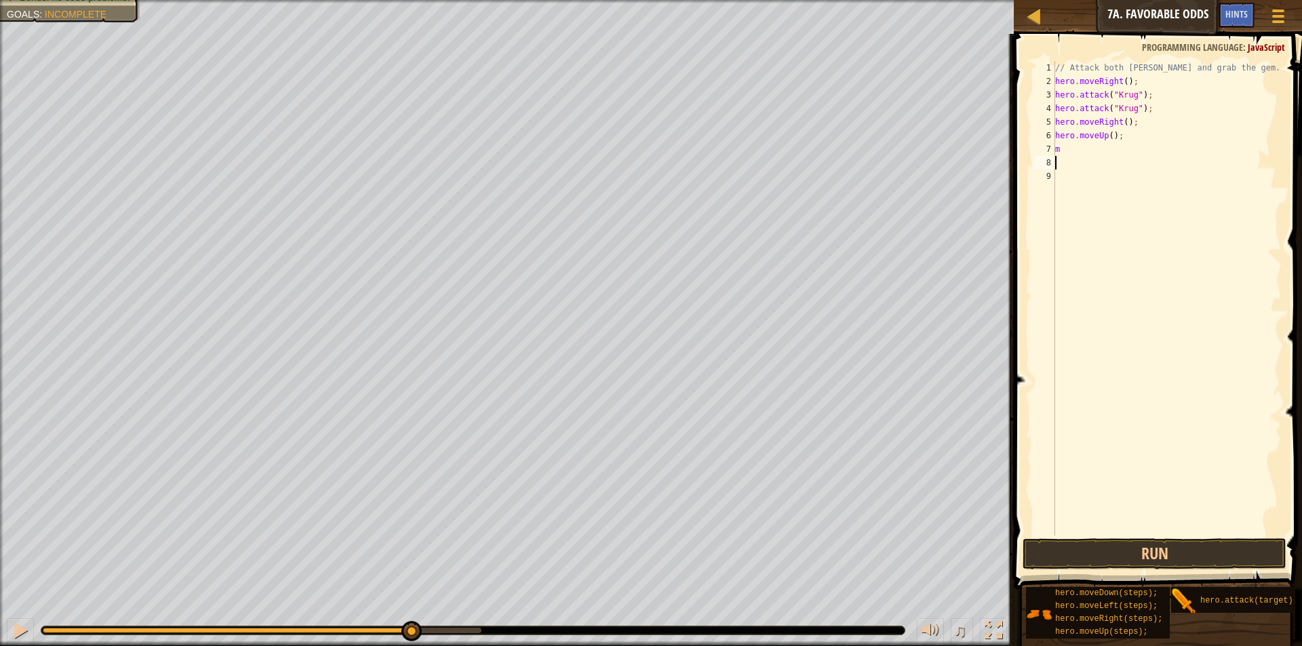
click at [1084, 163] on div "// Attack both [PERSON_NAME] and grab the gem. hero . moveRight ( ) ; hero . at…" at bounding box center [1166, 312] width 229 height 502
click at [1084, 160] on div "// Attack both [PERSON_NAME] and grab the gem. hero . moveRight ( ) ; hero . at…" at bounding box center [1166, 312] width 229 height 502
click at [1084, 150] on div "// Attack both [PERSON_NAME] and grab the gem. hero . moveRight ( ) ; hero . at…" at bounding box center [1166, 312] width 229 height 502
type textarea "m"
click at [1101, 165] on div "hero. a ttack press enter" at bounding box center [1173, 187] width 256 height 61
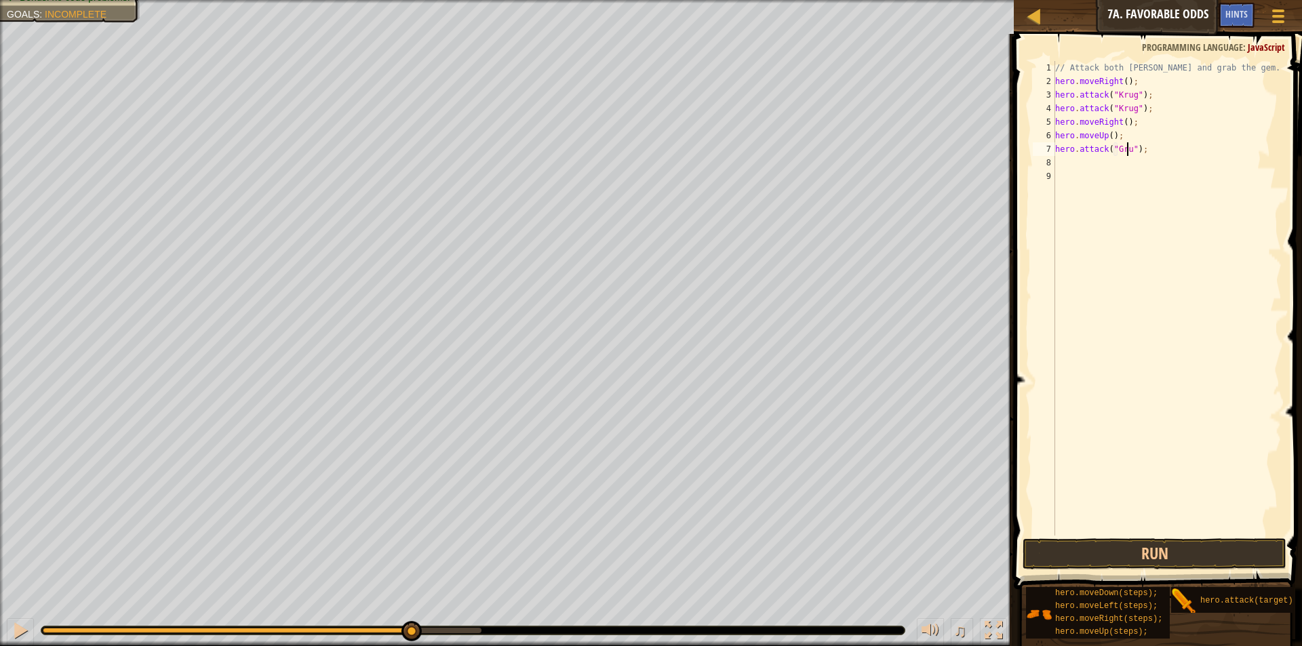
scroll to position [6, 7]
type textarea "hero.attack("Grump");"
click at [1055, 159] on div "// Attack both [PERSON_NAME] and grab the gem. hero . moveRight ( ) ; hero . at…" at bounding box center [1166, 312] width 229 height 502
click at [1130, 180] on div "hero. a ttack press enter" at bounding box center [1173, 201] width 256 height 61
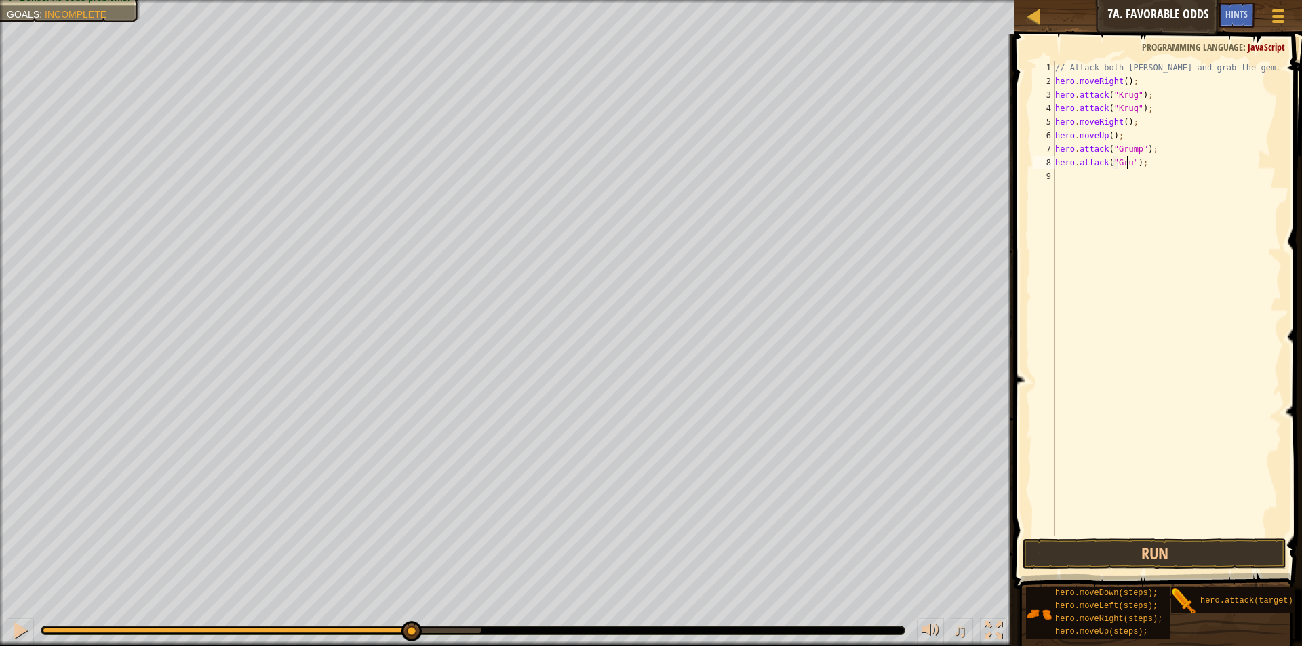
scroll to position [6, 7]
type textarea "hero.attack("Grump");"
click at [1109, 554] on button "Run" at bounding box center [1155, 553] width 264 height 31
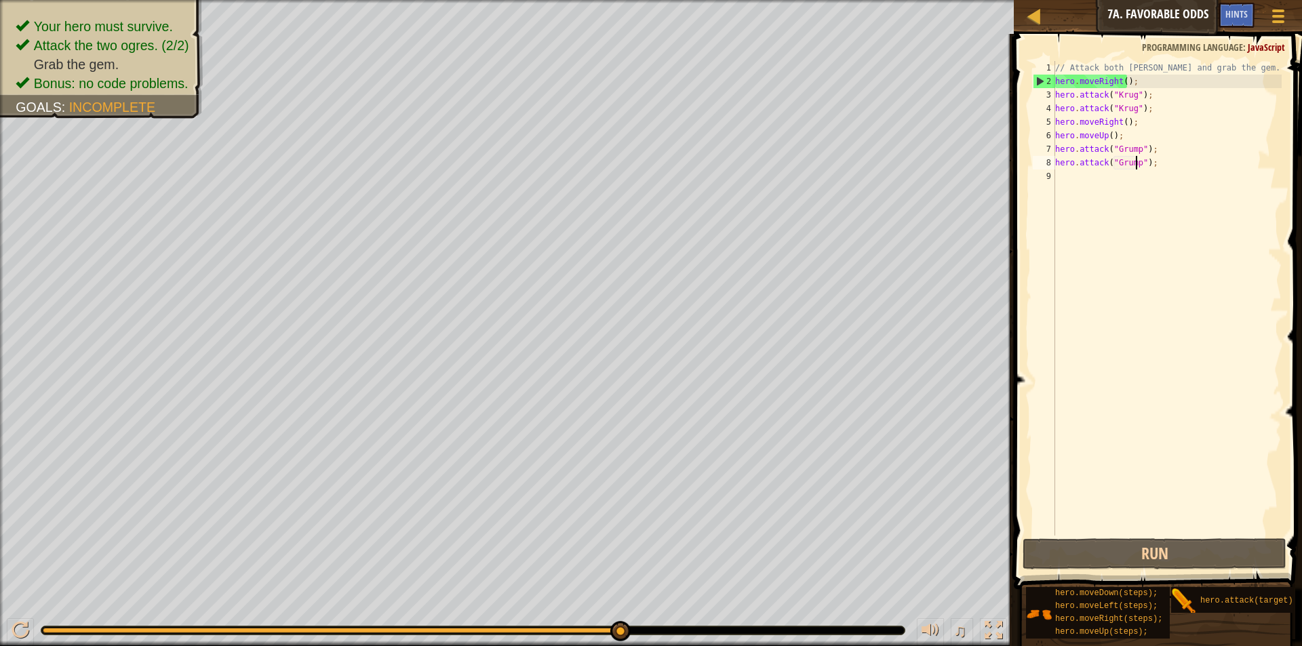
click at [1064, 183] on div "// Attack both [PERSON_NAME] and grab the gem. hero . moveRight ( ) ; hero . at…" at bounding box center [1166, 312] width 229 height 502
type textarea ","
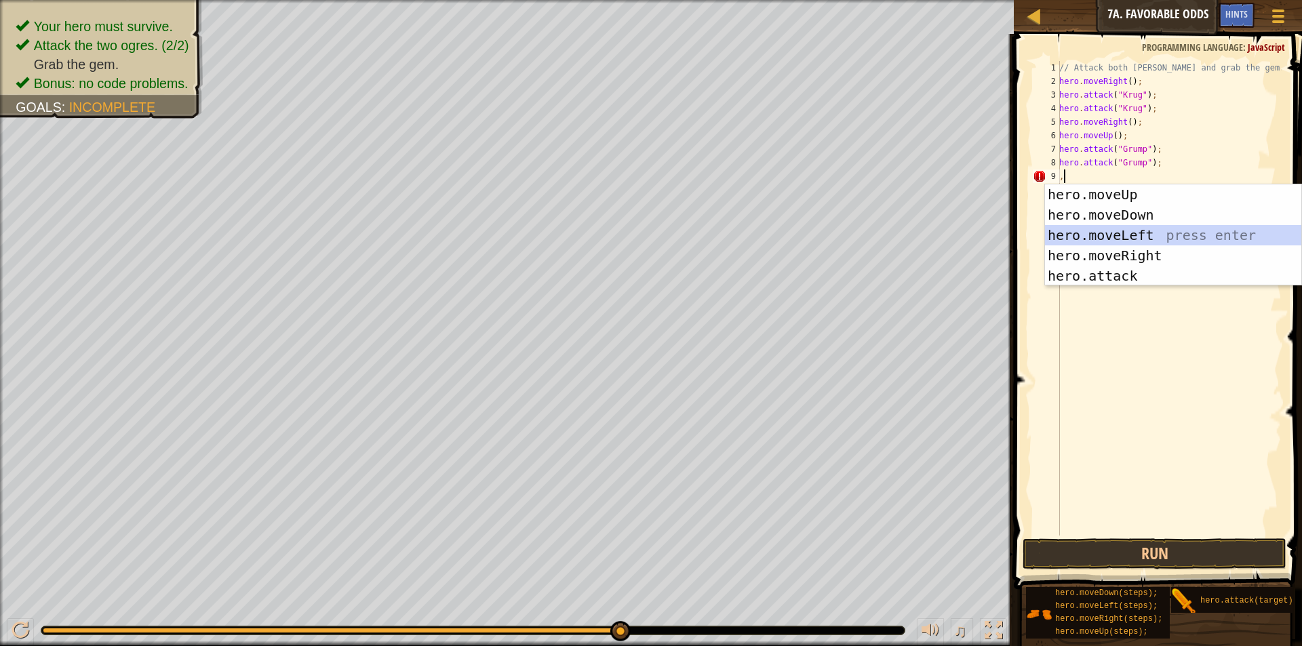
click at [1120, 233] on div "hero.moveUp press enter hero.moveDown press enter hero.moveLeft press enter her…" at bounding box center [1173, 255] width 256 height 142
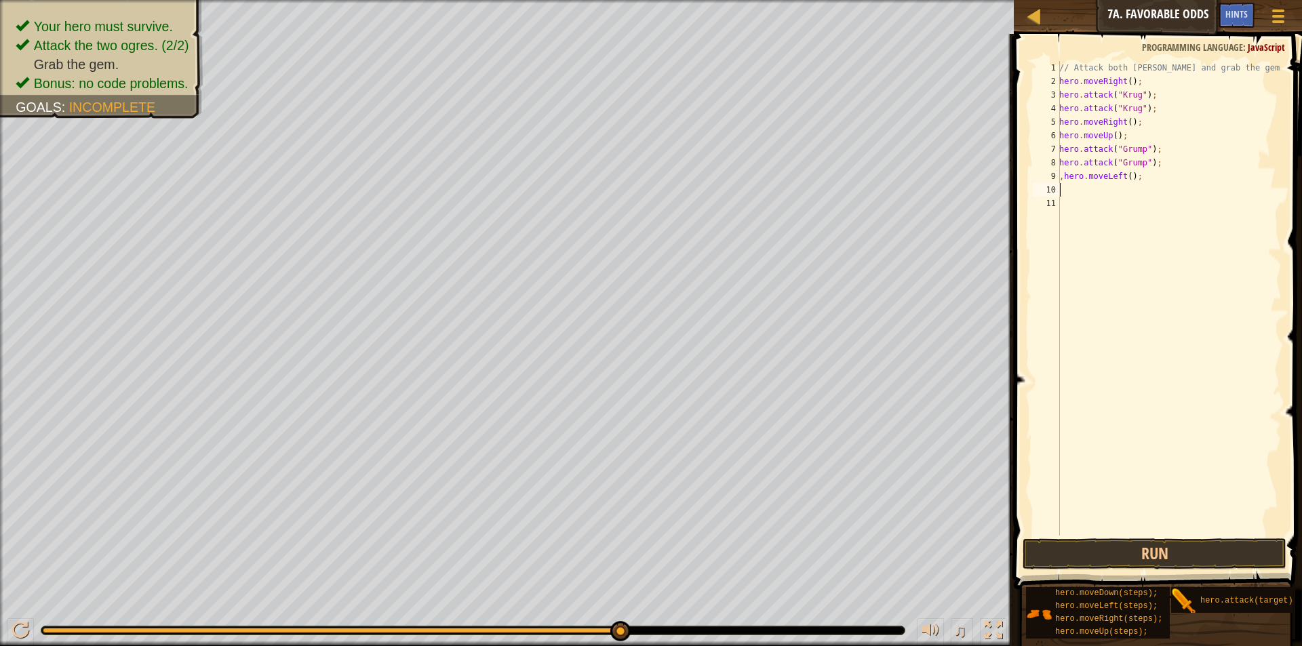
type textarea ","
click at [1158, 180] on div "// Attack both [PERSON_NAME] and grab the gem. hero . moveRight ( ) ; hero . at…" at bounding box center [1169, 312] width 225 height 502
click at [1126, 182] on div "// Attack both [PERSON_NAME] and grab the gem. hero . moveRight ( ) ; hero . at…" at bounding box center [1169, 312] width 225 height 502
click at [1081, 191] on div "// Attack both [PERSON_NAME] and grab the gem. hero . moveRight ( ) ; hero . at…" at bounding box center [1169, 312] width 225 height 502
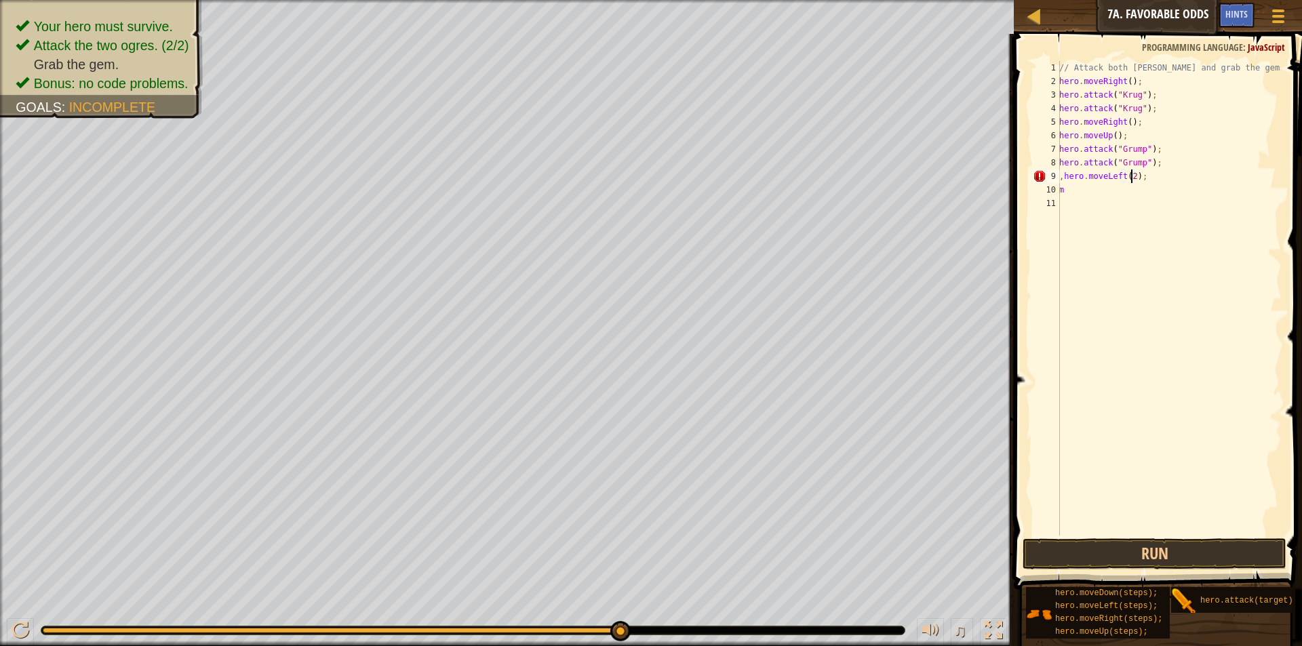
type textarea "m"
click at [1065, 175] on div "// Attack both [PERSON_NAME] and grab the gem. hero . moveRight ( ) ; hero . at…" at bounding box center [1169, 312] width 225 height 502
type textarea "hero.moveLeft(2);"
click at [1082, 547] on button "Run" at bounding box center [1155, 553] width 264 height 31
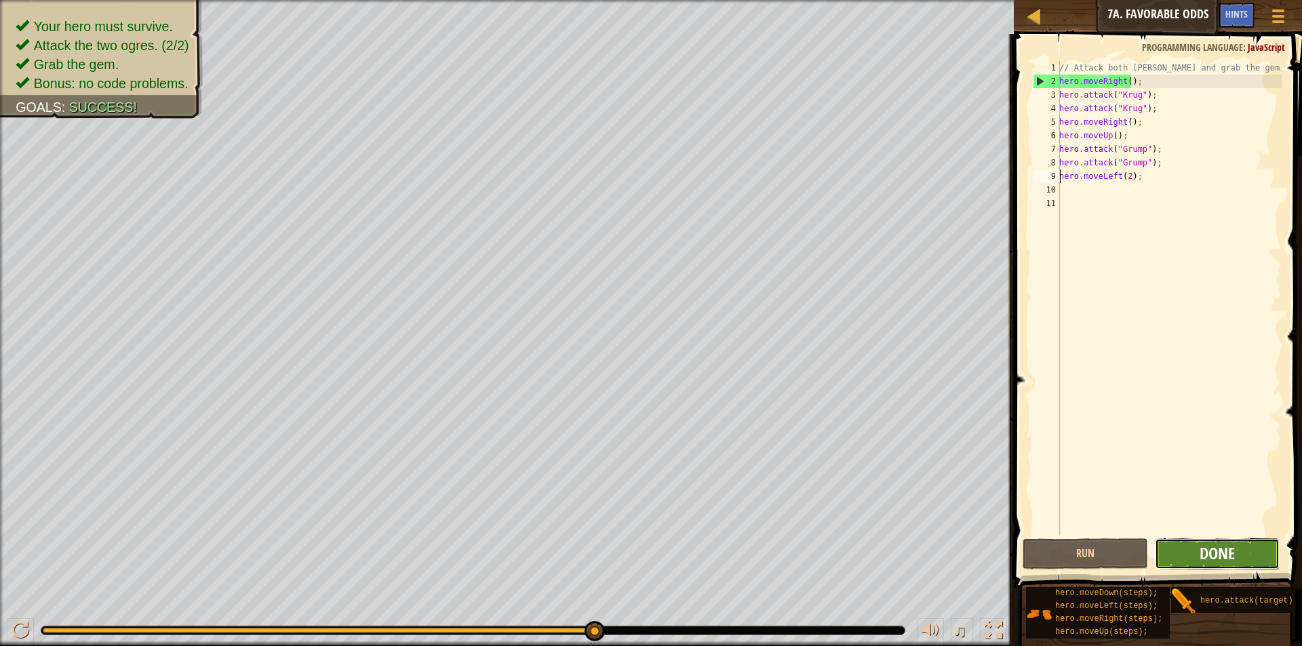
click at [1231, 553] on span "Done" at bounding box center [1217, 554] width 35 height 22
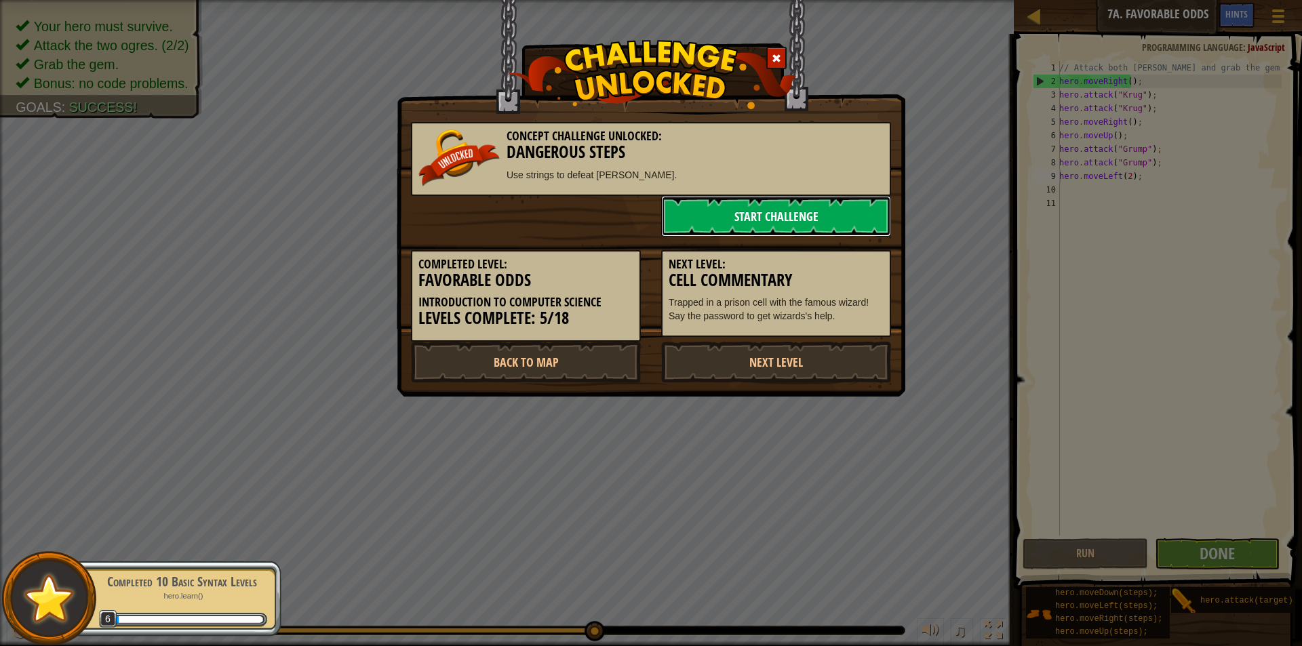
click at [789, 207] on link "Start Challenge" at bounding box center [776, 216] width 230 height 41
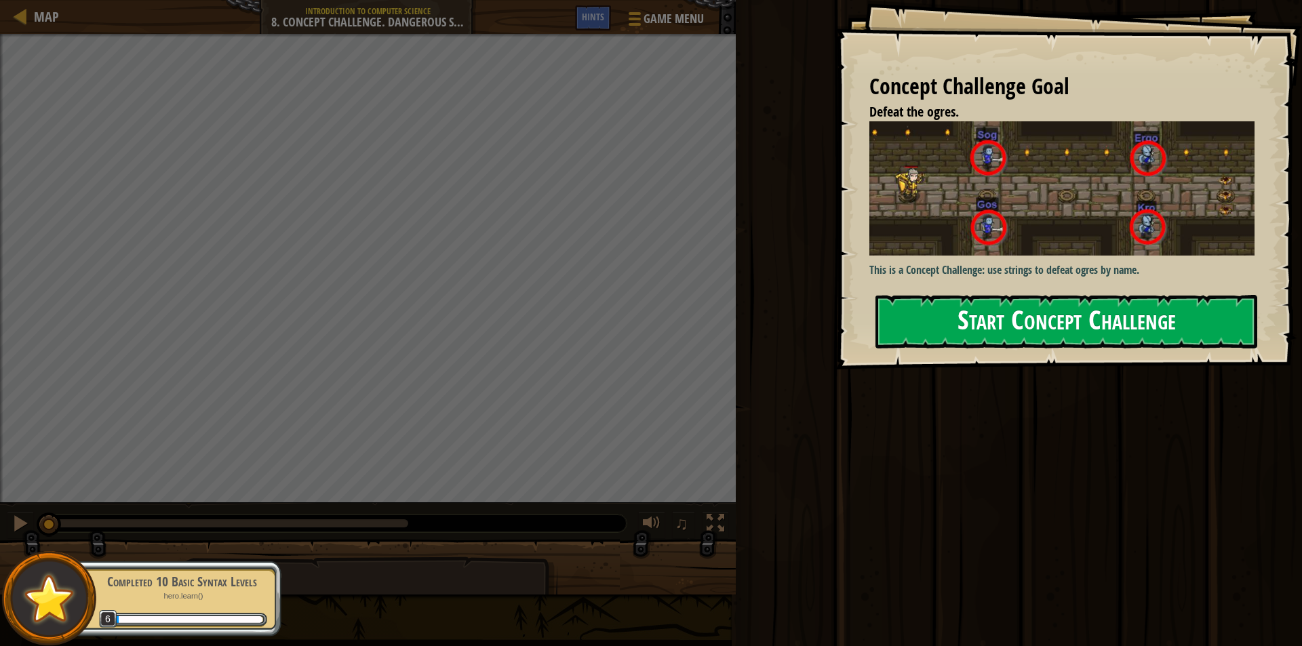
click at [1013, 295] on button "Start Concept Challenge" at bounding box center [1066, 322] width 382 height 54
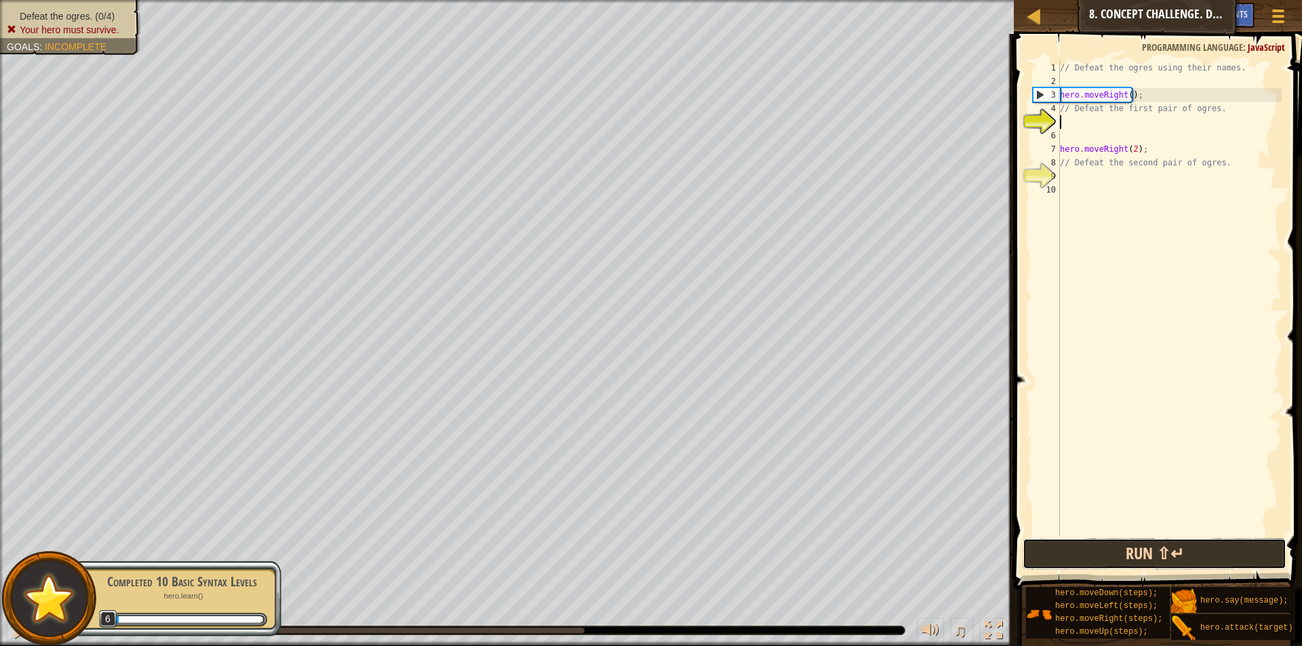
click at [1143, 547] on button "Run ⇧↵" at bounding box center [1155, 553] width 264 height 31
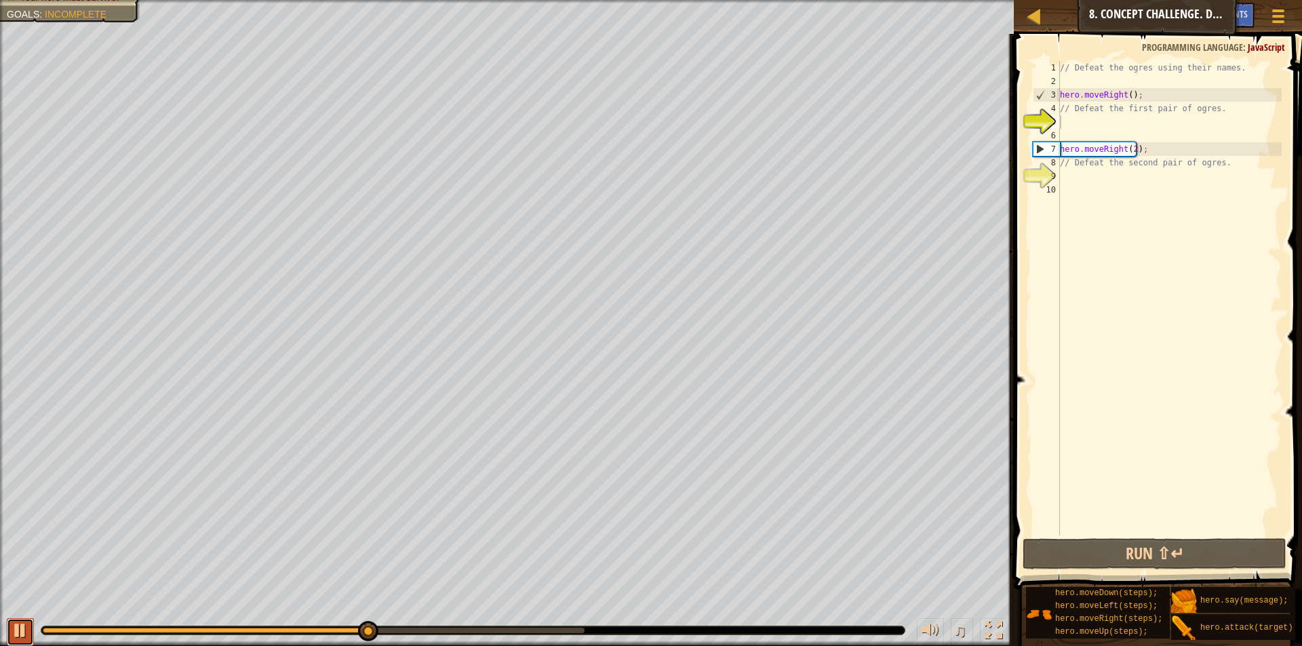
click at [18, 623] on div at bounding box center [21, 631] width 18 height 18
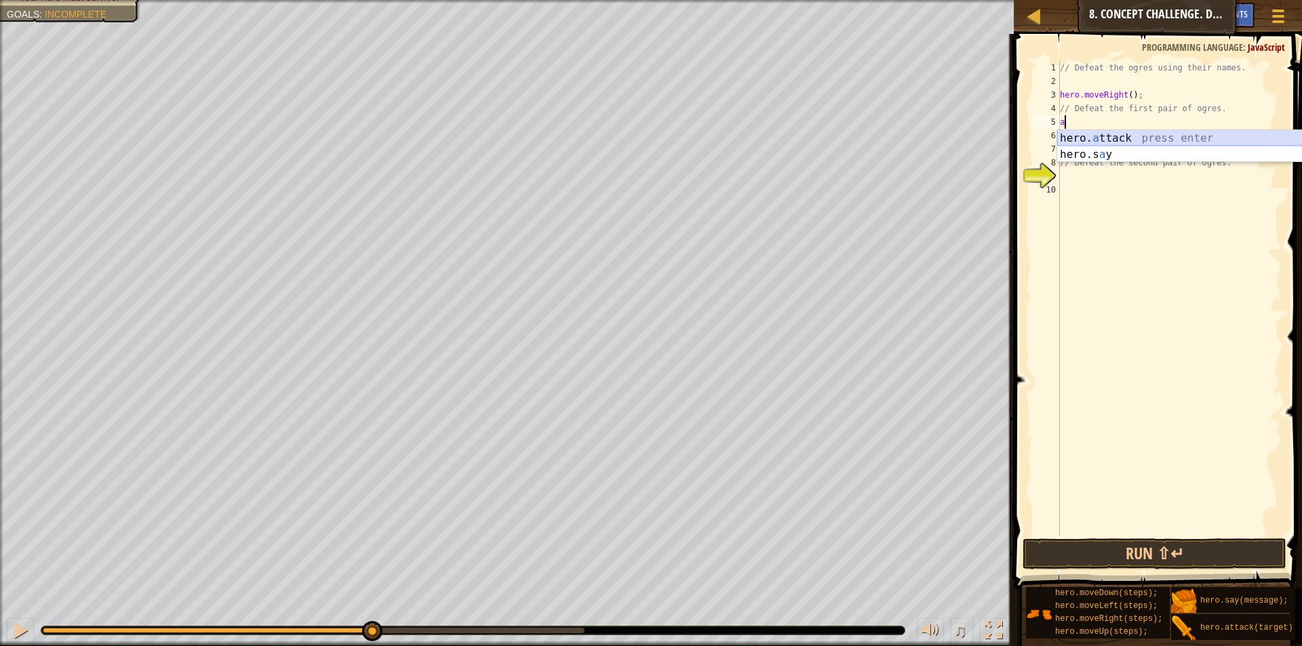
click at [1113, 133] on div "hero. a ttack press enter hero.s a y press enter" at bounding box center [1185, 162] width 256 height 65
type textarea "hero.attack("sog");"
click at [1071, 138] on div "// Defeat the ogres using their names. hero . moveRight ( ) ; // Defeat the fir…" at bounding box center [1169, 312] width 224 height 502
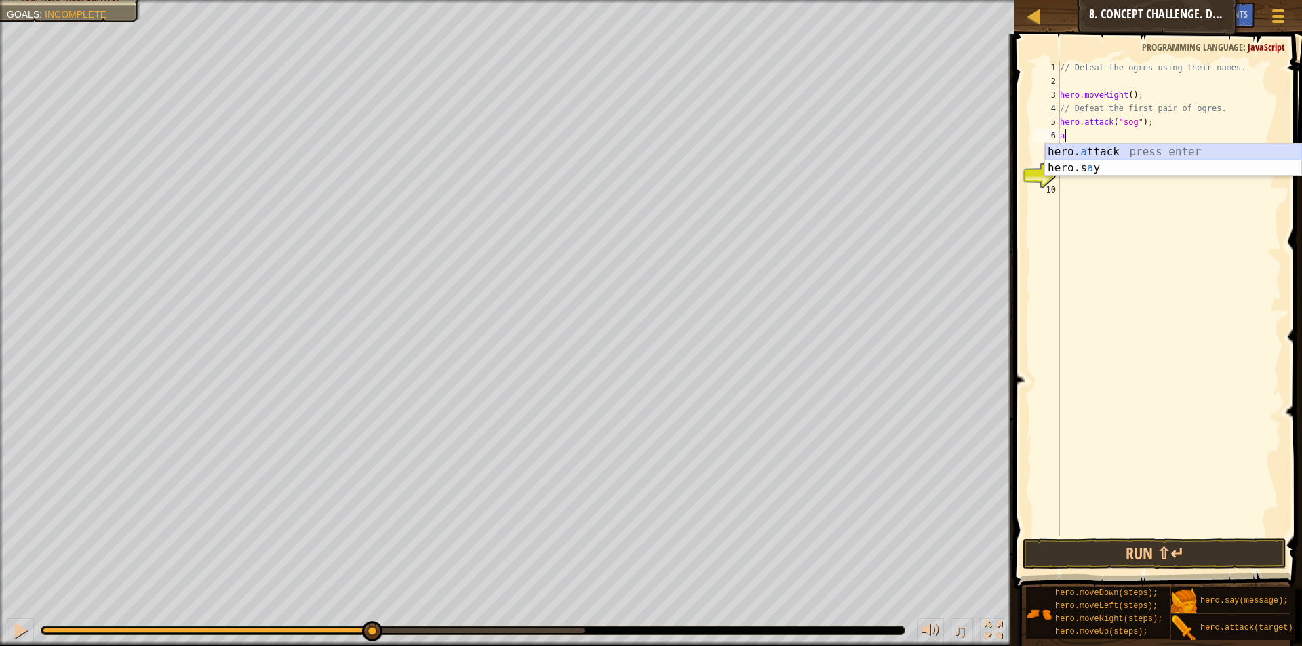
click at [1099, 150] on div "hero. a ttack press enter hero.s a y press enter" at bounding box center [1173, 176] width 256 height 65
click at [1153, 151] on div "// Defeat the ogres using their names. hero . moveRight ( ) ; // Defeat the fir…" at bounding box center [1169, 312] width 224 height 502
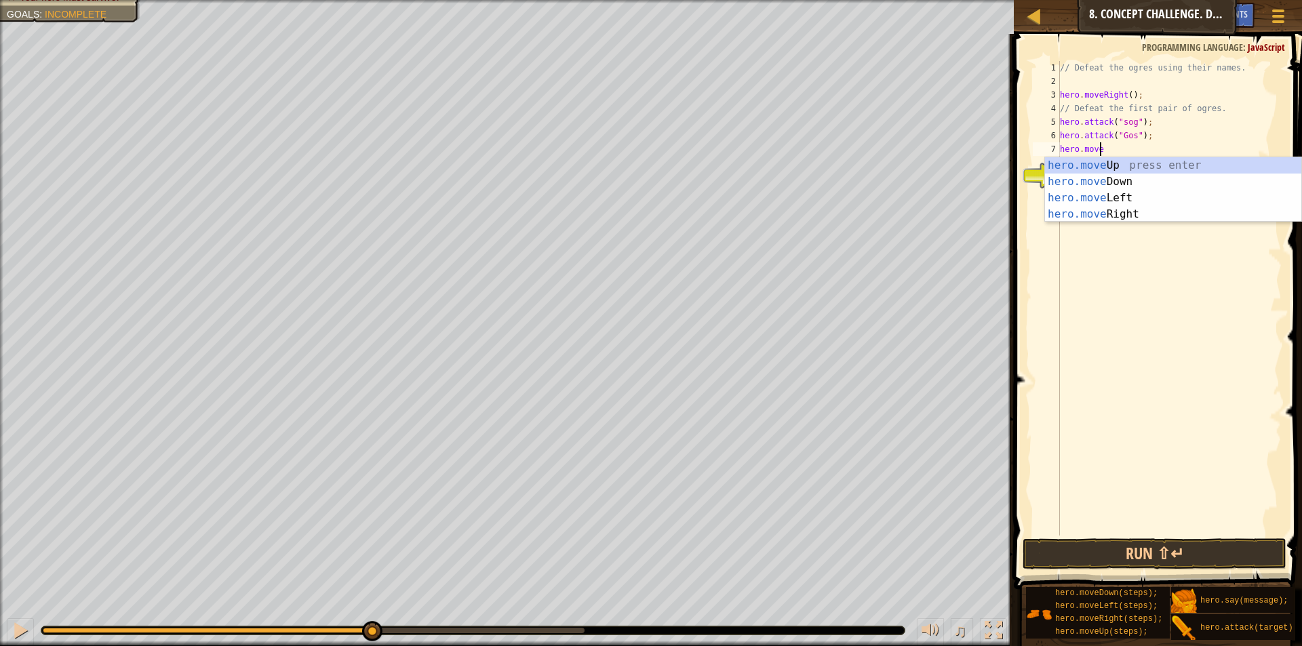
scroll to position [6, 1]
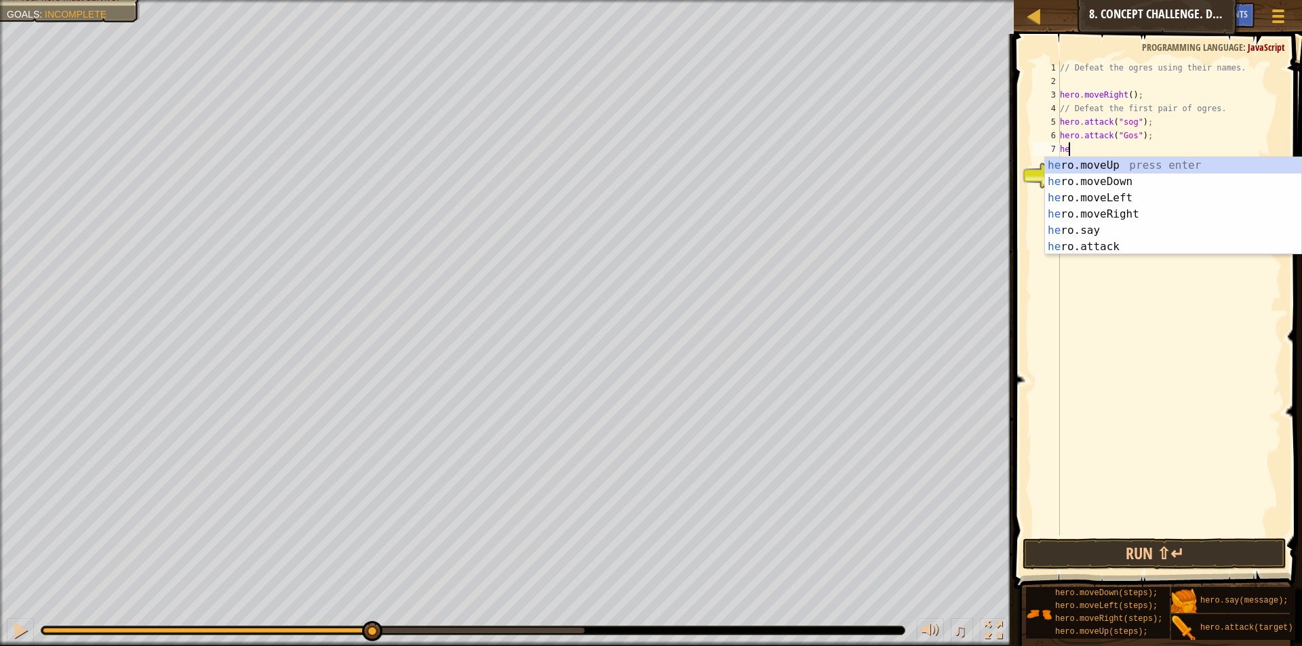
type textarea "h"
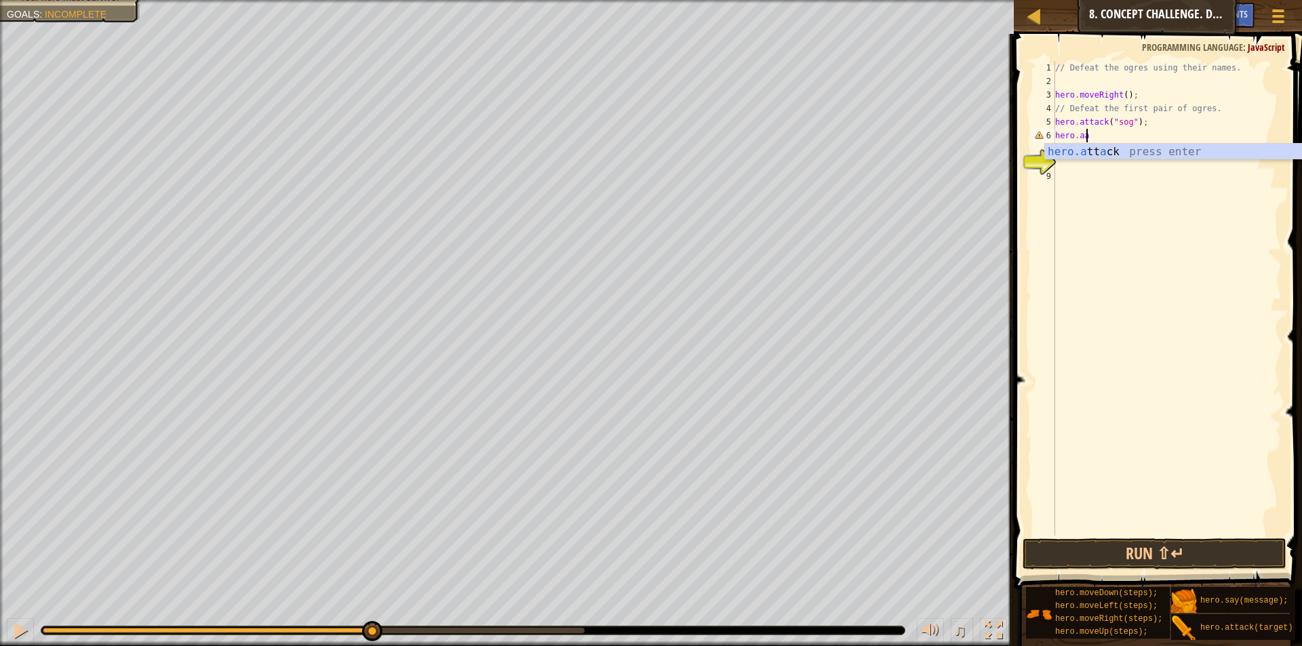
scroll to position [6, 1]
type textarea "h"
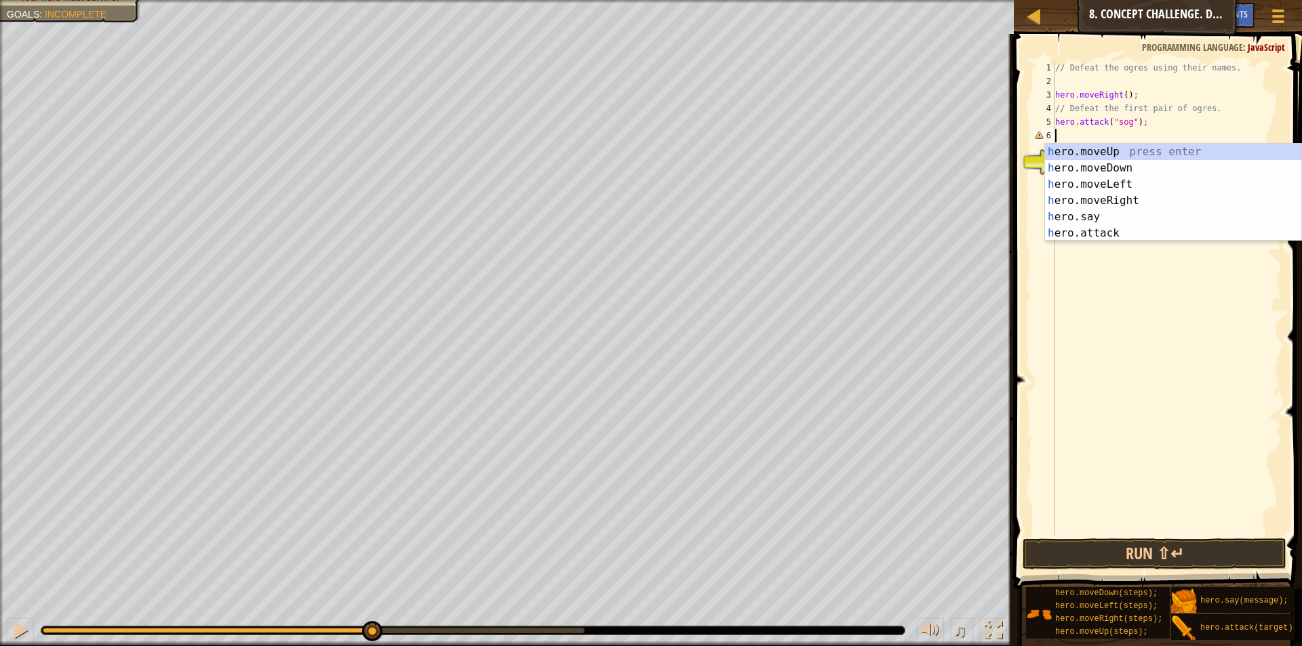
scroll to position [6, 0]
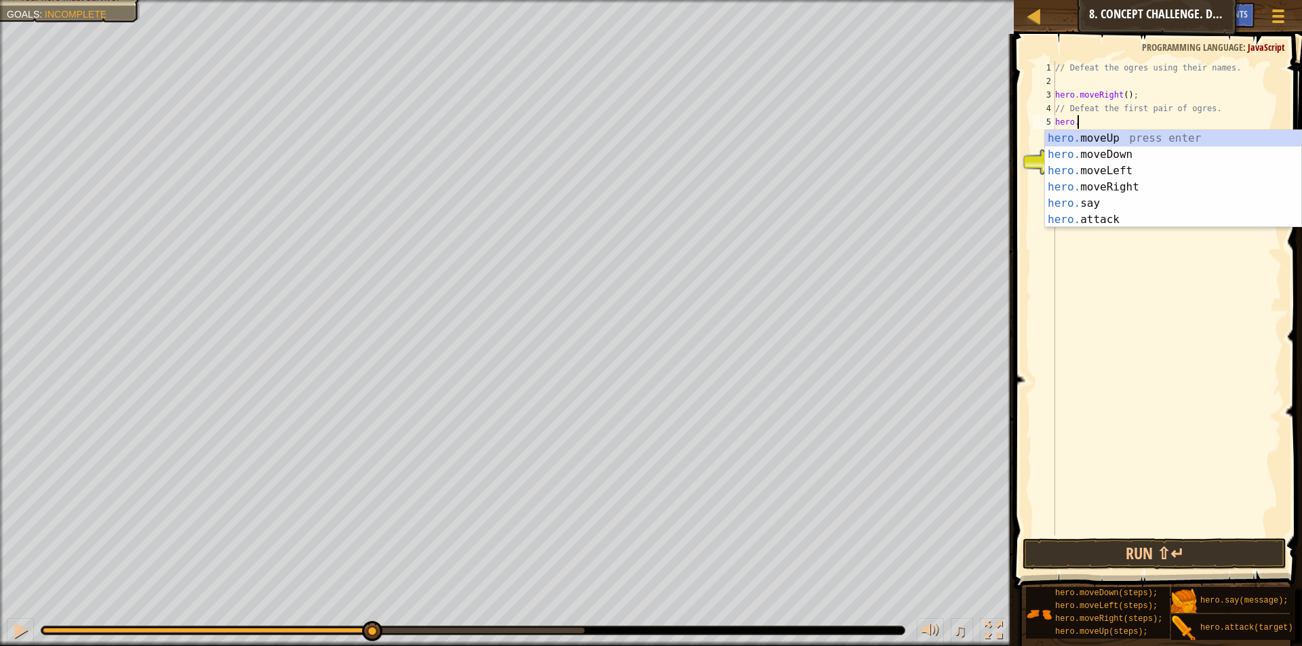
type textarea "h"
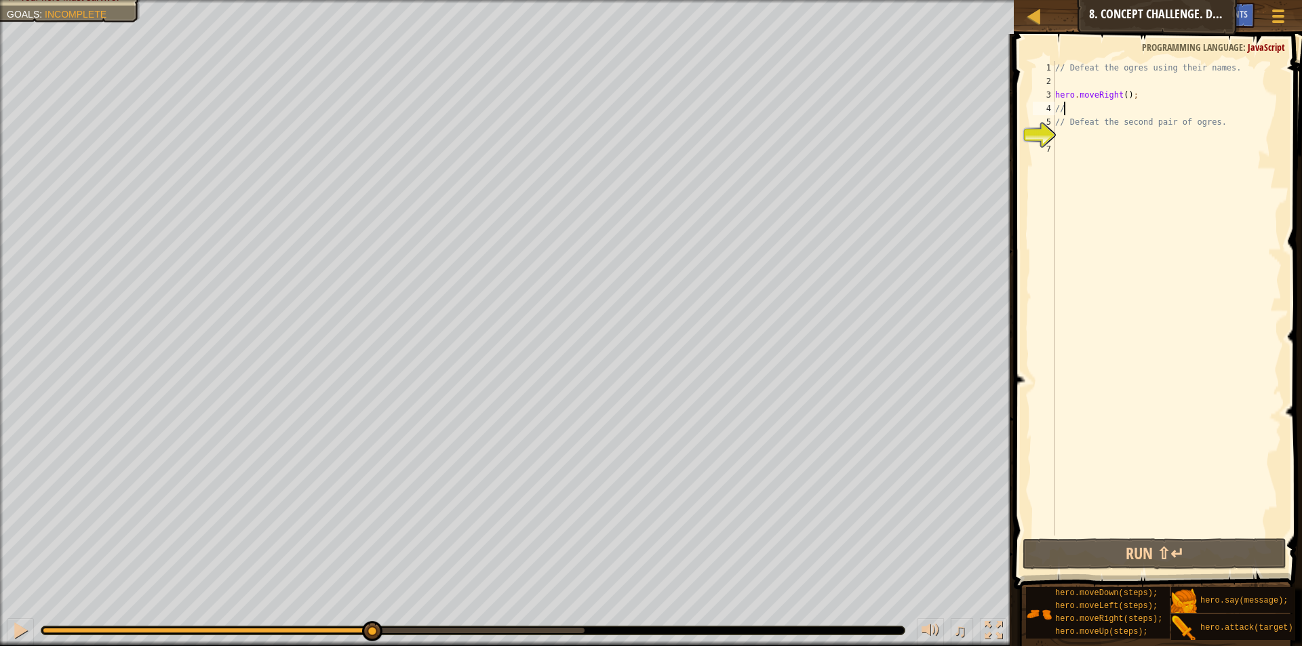
type textarea "/"
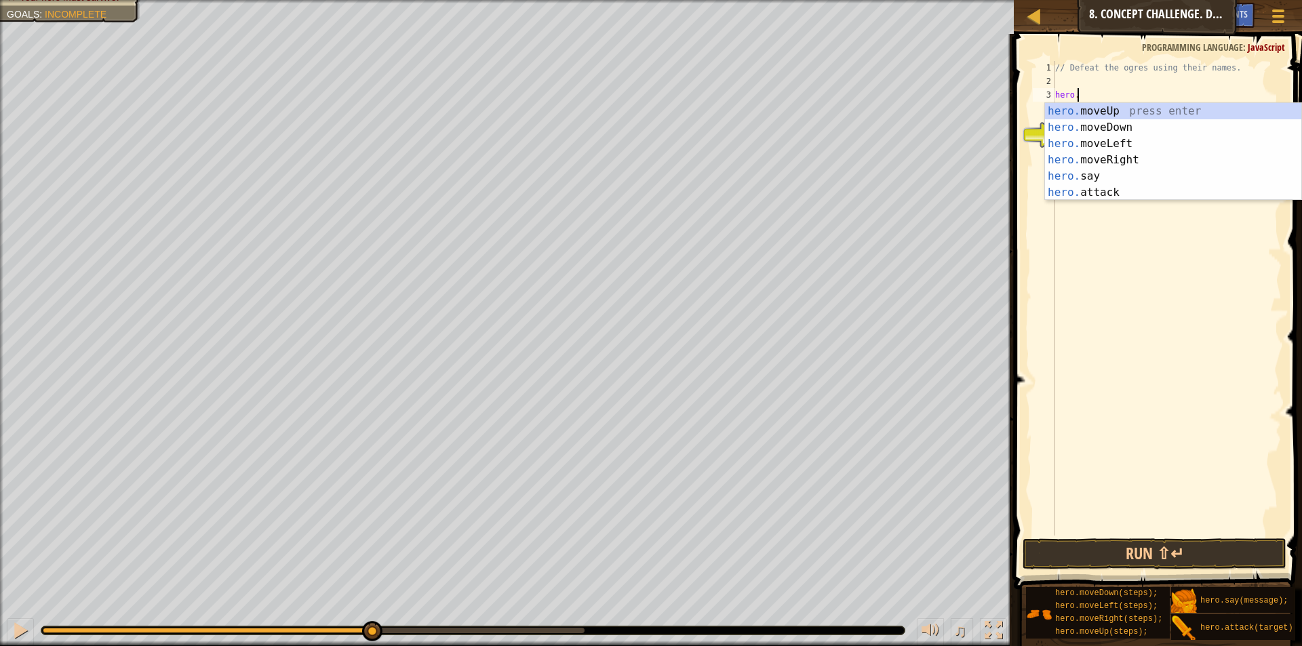
type textarea "h"
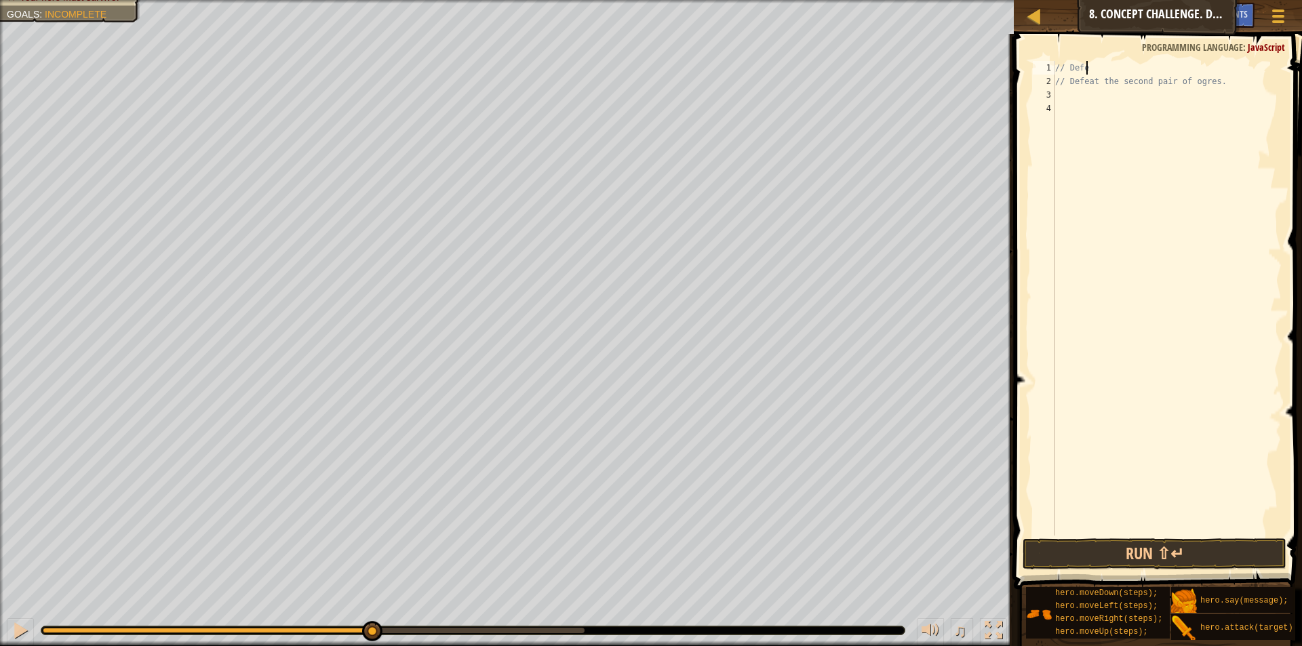
type textarea "/"
click at [1238, 76] on div "// Defeat the second pair of ogres." at bounding box center [1166, 312] width 229 height 502
type textarea "/"
click at [1090, 79] on div "hero. a ttack press enter hero.s a y press enter" at bounding box center [1173, 108] width 256 height 65
type textarea "hero.attack("Enemy Name");"
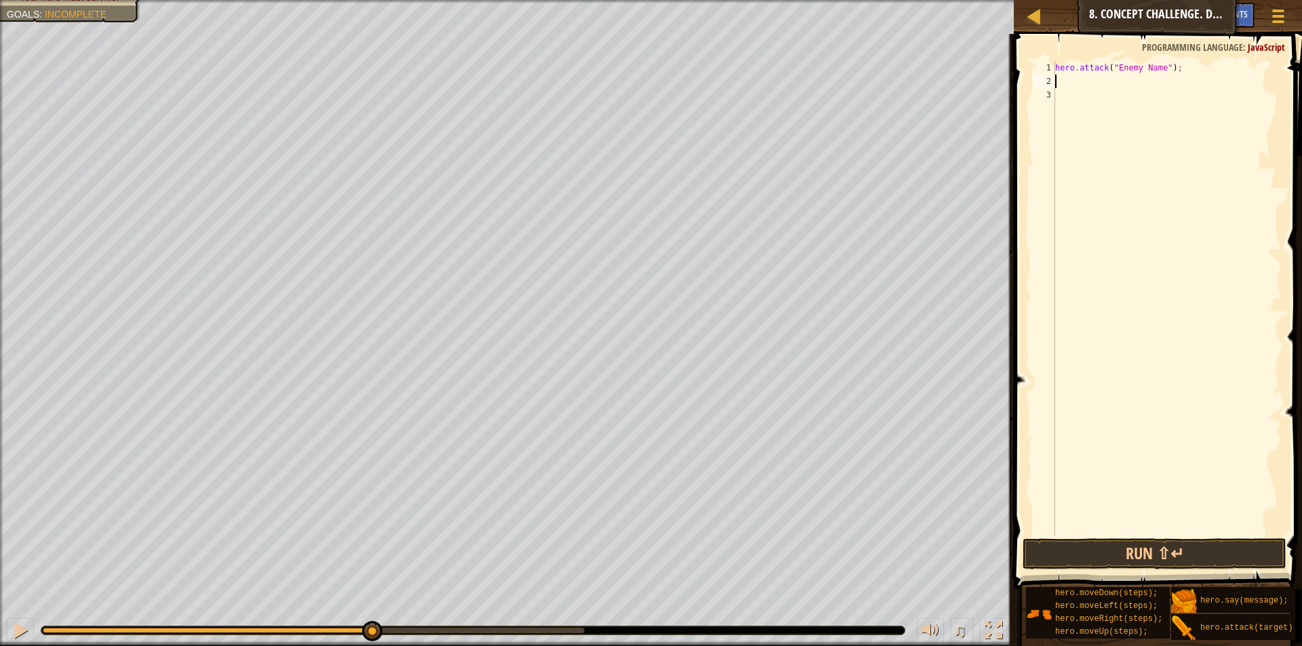
click at [1082, 83] on div "hero . attack ( "Enemy Name" ) ;" at bounding box center [1166, 312] width 229 height 502
click at [1078, 91] on div "hero. a ttack press enter hero.s a y press enter" at bounding box center [1173, 122] width 256 height 65
type textarea "hero.attack("Enemy Name");"
click at [1076, 96] on div "hero . attack ( "Enemy Name" ) ; hero . attack ( "Enemy Name" ) ;" at bounding box center [1166, 312] width 229 height 502
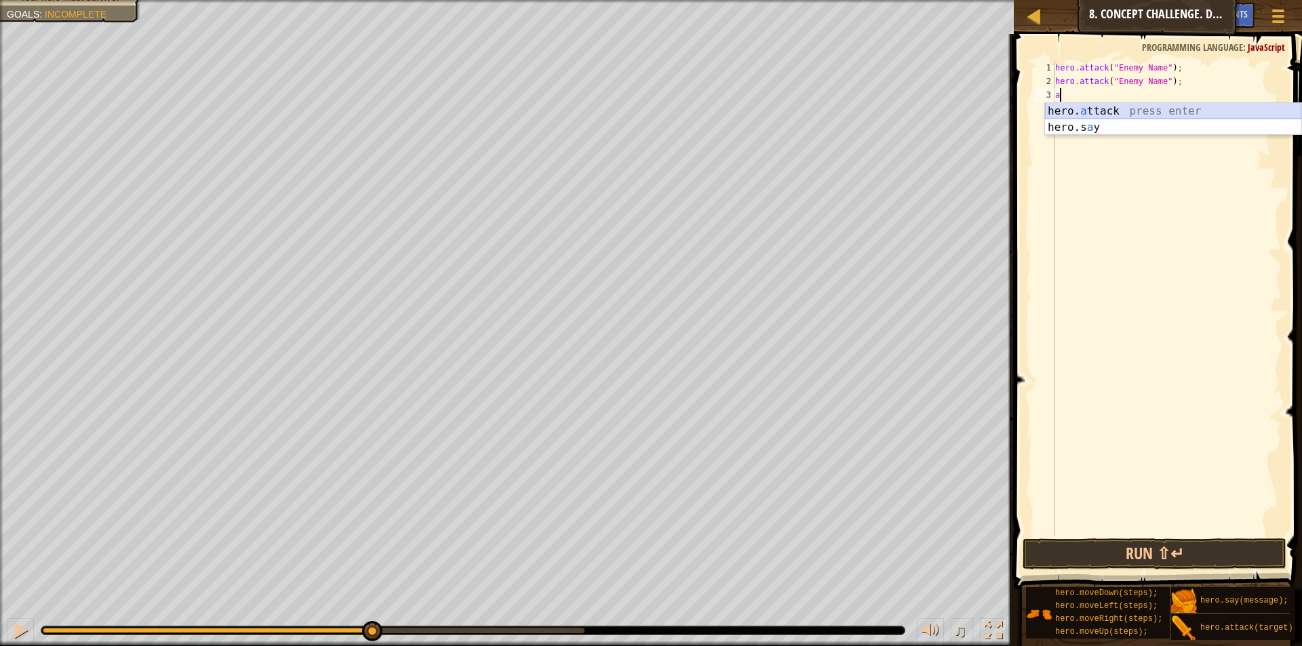
click at [1074, 111] on div "hero. a ttack press enter hero.s a y press enter" at bounding box center [1173, 135] width 256 height 65
type textarea "hero.attack("Enemy Name");"
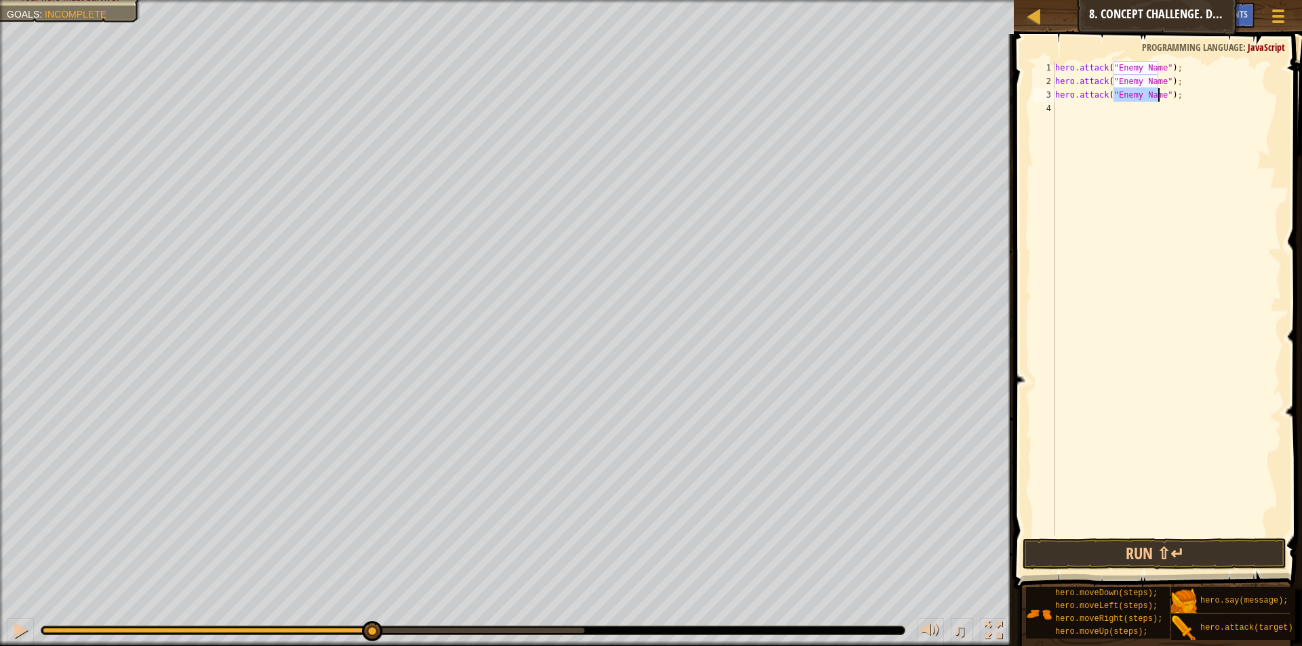
click at [1074, 111] on div "hero . attack ( "Enemy Name" ) ; hero . attack ( "Enemy Name" ) ; hero . attack…" at bounding box center [1166, 312] width 229 height 502
type textarea "a"
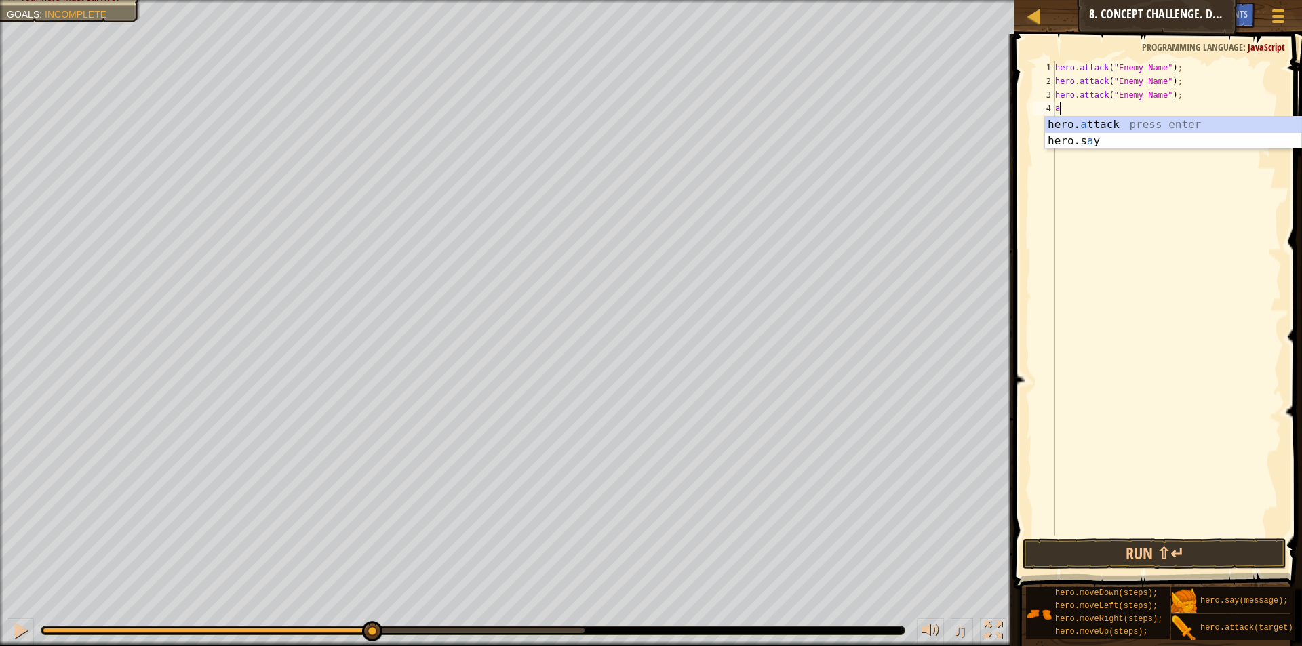
click at [1074, 111] on div "hero . attack ( "Enemy Name" ) ; hero . attack ( "Enemy Name" ) ; hero . attack…" at bounding box center [1166, 312] width 229 height 502
click at [1057, 119] on div "hero. a ttack press enter hero.s a y press enter" at bounding box center [1173, 149] width 256 height 65
type textarea "hero.attack("Enemy Name");"
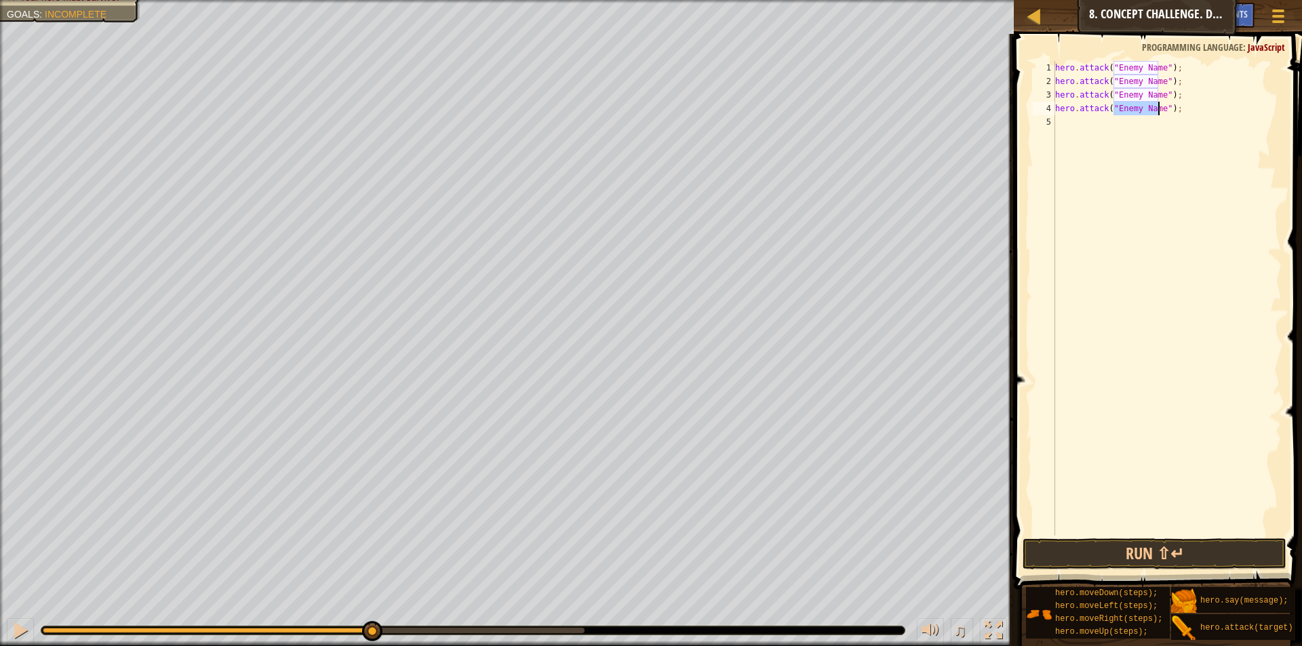
click at [1054, 122] on div "5" at bounding box center [1044, 122] width 22 height 14
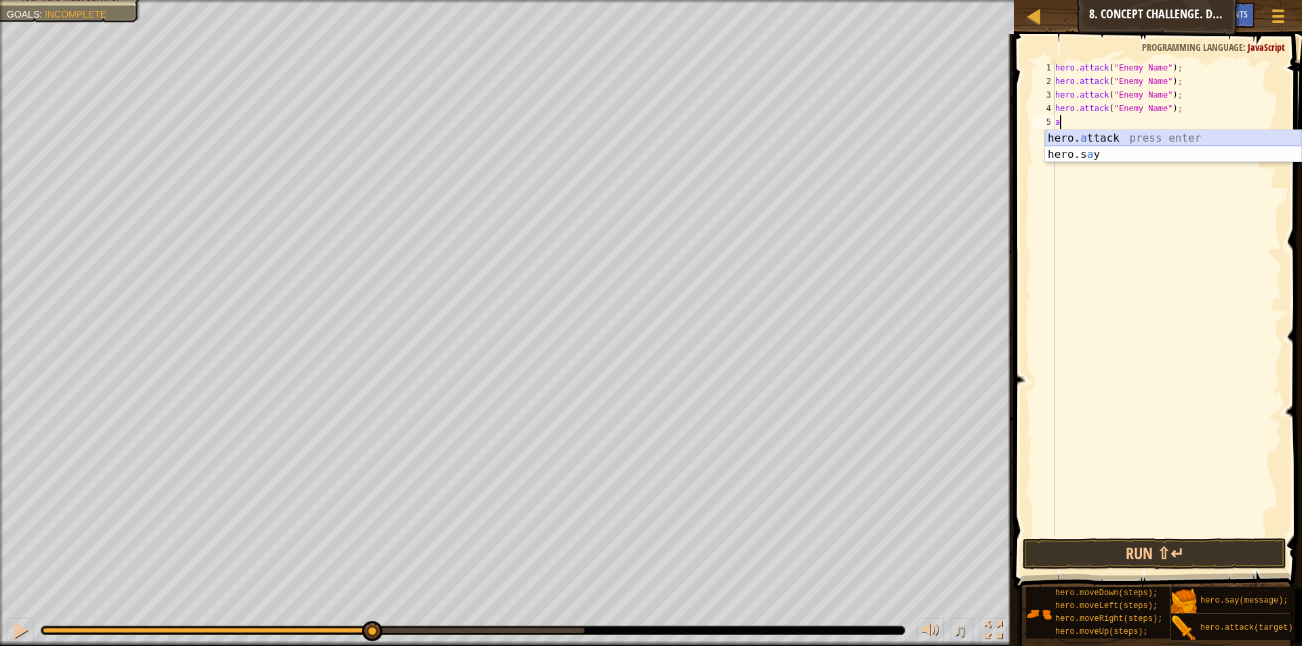
click at [1061, 139] on div "hero. a ttack press enter hero.s a y press enter" at bounding box center [1173, 162] width 256 height 65
type textarea "hero.attack("Enemy Name");"
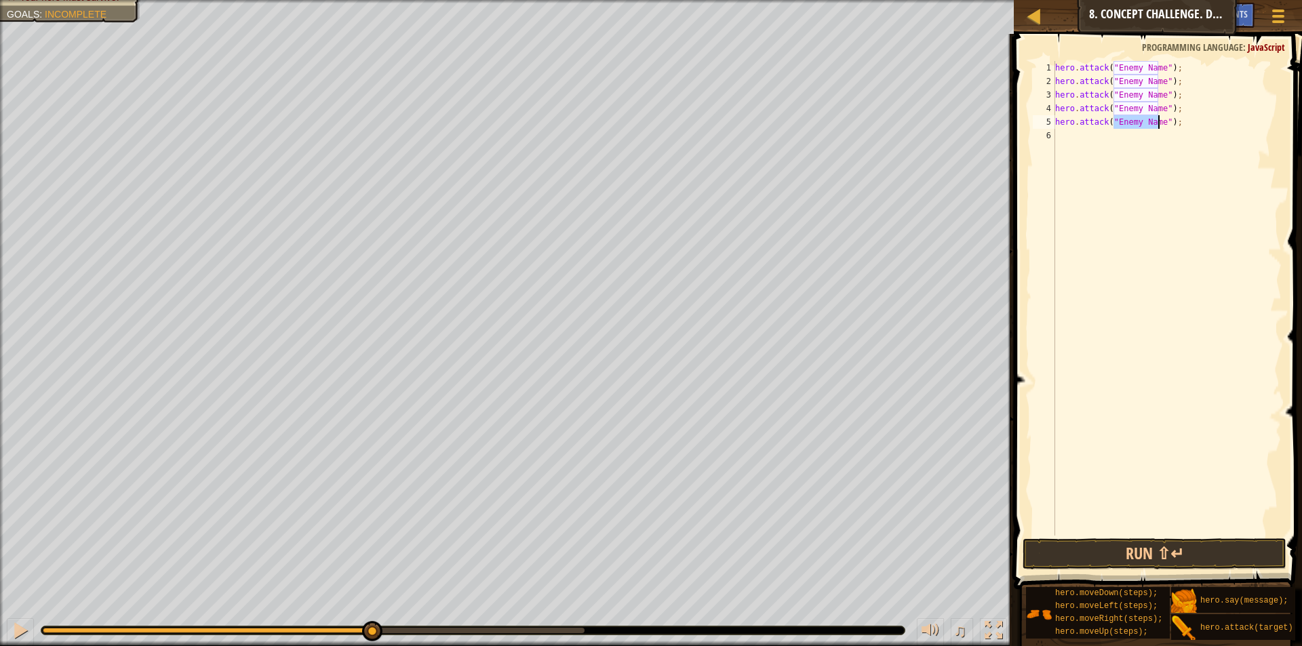
click at [1066, 138] on div "hero . attack ( "Enemy Name" ) ; hero . attack ( "Enemy Name" ) ; hero . attack…" at bounding box center [1166, 312] width 229 height 502
type textarea "a"
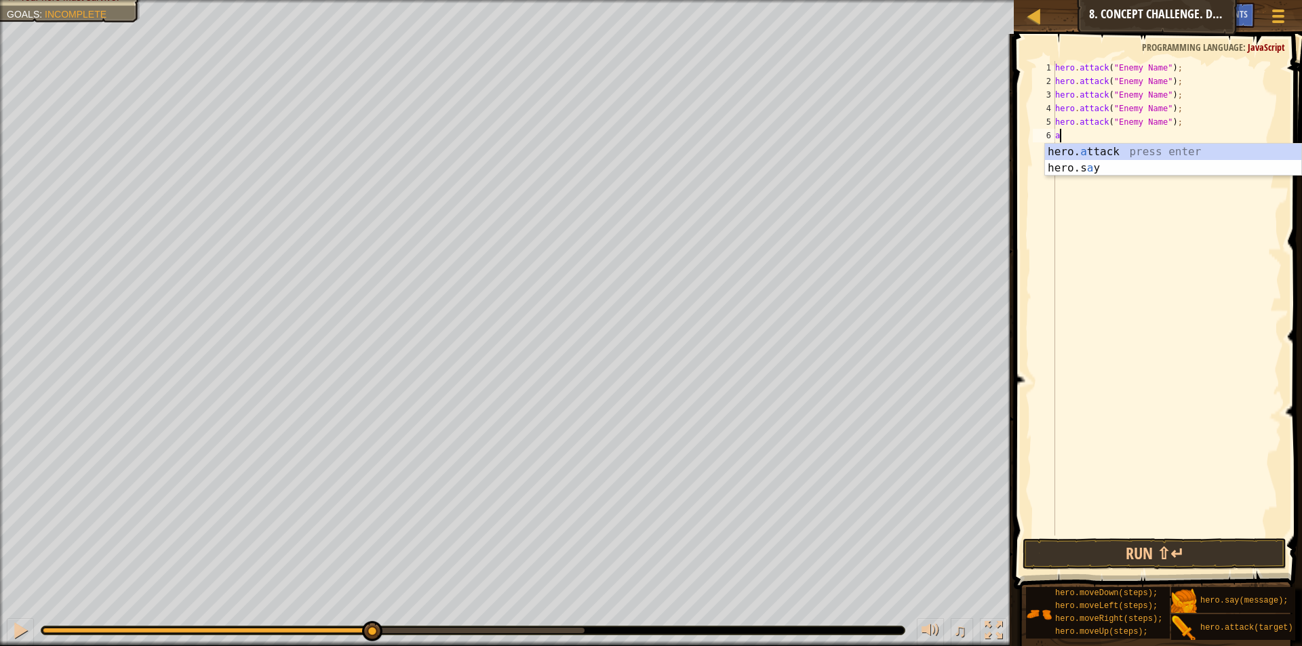
click at [1066, 138] on div "hero . attack ( "Enemy Name" ) ; hero . attack ( "Enemy Name" ) ; hero . attack…" at bounding box center [1166, 312] width 229 height 502
click at [1086, 148] on div "hero. a ttack press enter hero.s a y press enter" at bounding box center [1173, 176] width 256 height 65
type textarea "hero.attack("");"
click at [1073, 149] on div "hero . attack ( "Enemy Name" ) ; hero . attack ( "Enemy Name" ) ; hero . attack…" at bounding box center [1166, 312] width 229 height 502
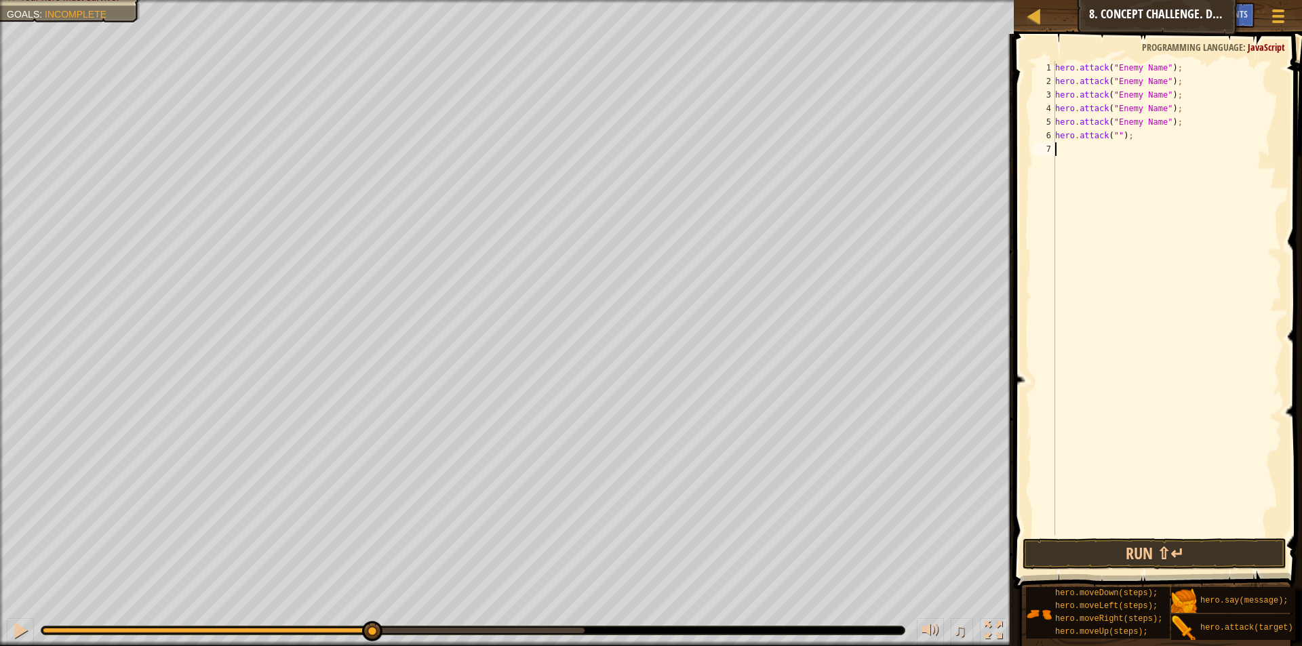
scroll to position [6, 0]
click at [1070, 159] on div "hero. a ttack press enter hero.s a y press enter" at bounding box center [1173, 189] width 256 height 65
type textarea "hero.attack("Enemy Name");"
click at [1060, 162] on div "hero . attack ( "Enemy Name" ) ; hero . attack ( "Enemy Name" ) ; hero . attack…" at bounding box center [1166, 312] width 229 height 502
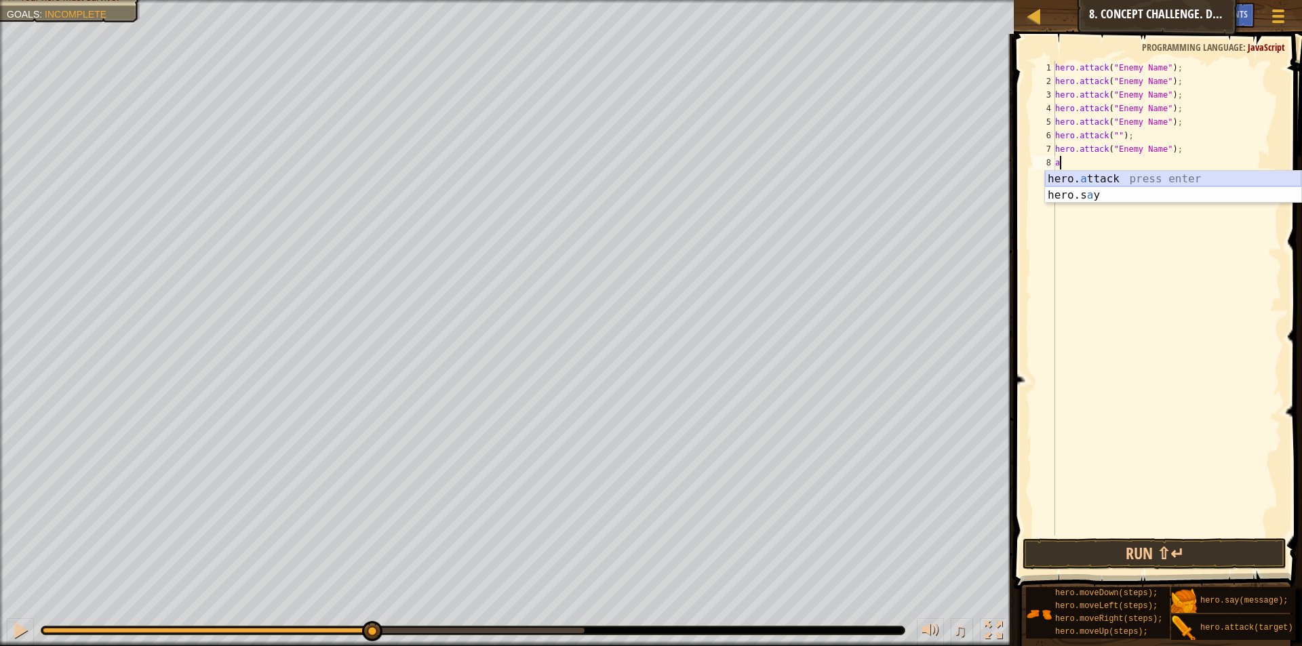
click at [1071, 178] on div "hero. a ttack press enter hero.s a y press enter" at bounding box center [1173, 203] width 256 height 65
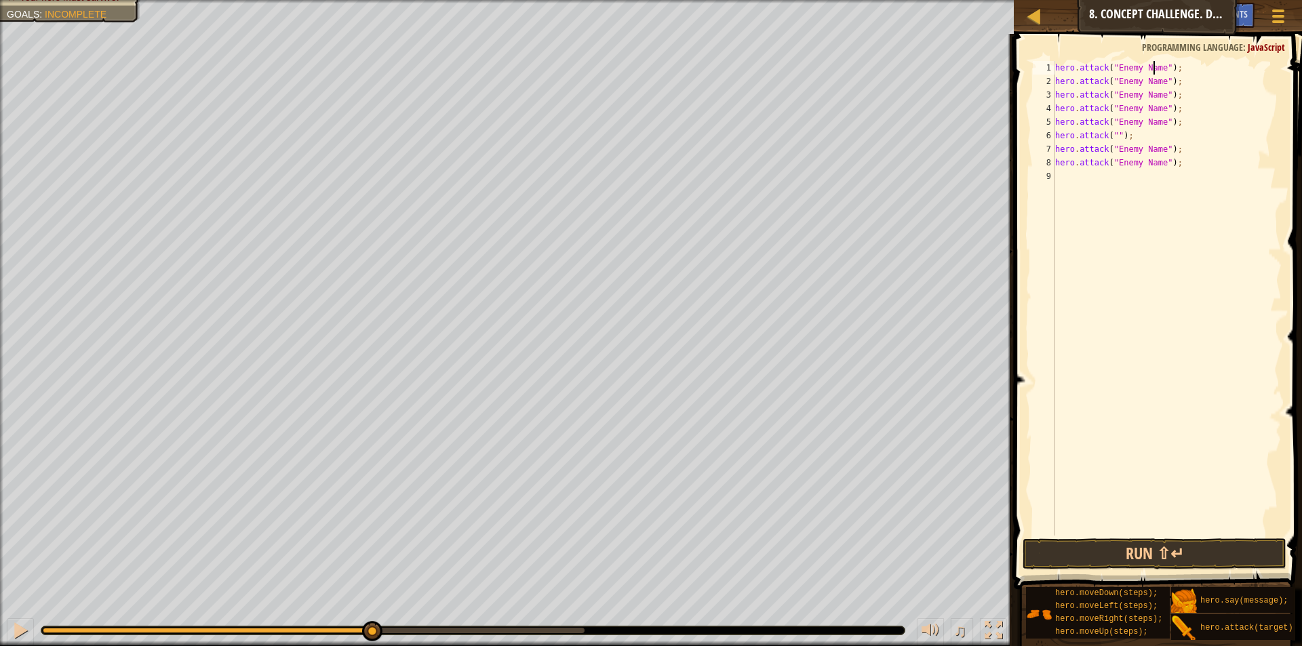
click at [1155, 62] on div "hero . attack ( "Enemy Name" ) ; hero . attack ( "Enemy Name" ) ; hero . attack…" at bounding box center [1166, 312] width 229 height 502
click at [1162, 78] on div "hero . attack ( "Enemy Name" ) ; hero . attack ( "Enemy Name" ) ; hero . attack…" at bounding box center [1166, 312] width 229 height 502
click at [1157, 64] on div "hero . attack ( "Enemy Name" ) ; hero . attack ( "Enemy Name" ) ; hero . attack…" at bounding box center [1166, 312] width 229 height 502
click at [1159, 90] on div "hero . attack ( "Sog" ) ; hero . attack ( "Enemy Name" ) ; hero . attack ( "Ene…" at bounding box center [1166, 312] width 229 height 502
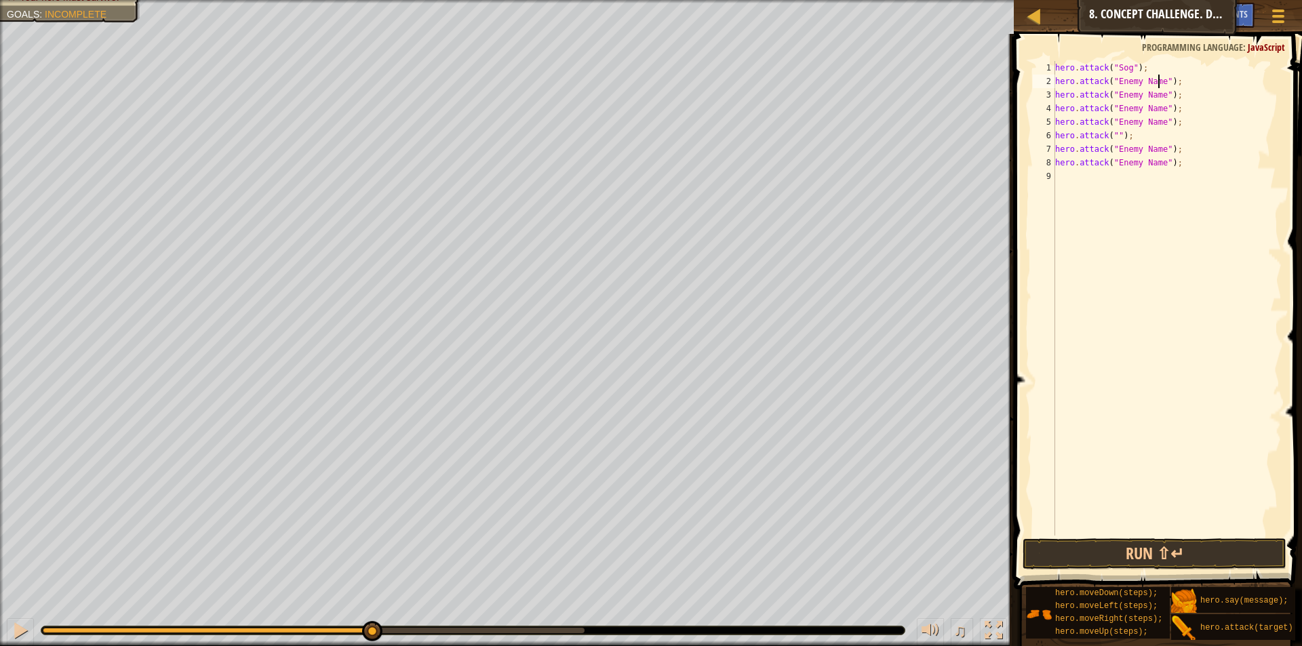
click at [1157, 78] on div "hero . attack ( "Sog" ) ; hero . attack ( "Enemy Name" ) ; hero . attack ( "Ene…" at bounding box center [1166, 312] width 229 height 502
click at [1158, 96] on div "hero . attack ( "Sog" ) ; hero . attack ( "Sog" ) ; hero . attack ( "Enemy Name…" at bounding box center [1166, 312] width 229 height 502
click at [1157, 106] on div "hero . attack ( "Sog" ) ; hero . attack ( "Sog" ) ; hero . attack ( "" ) ; hero…" at bounding box center [1166, 312] width 229 height 502
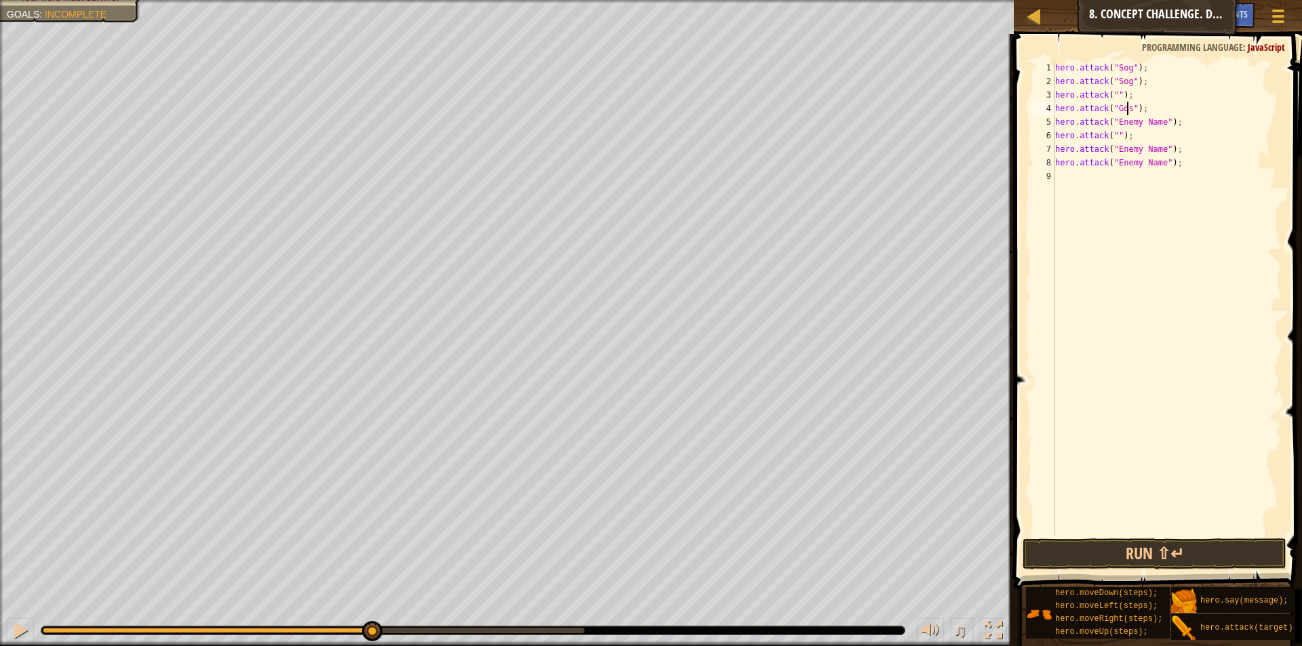
click at [1112, 90] on div "hero . attack ( "Sog" ) ; hero . attack ( "Sog" ) ; hero . attack ( "" ) ; hero…" at bounding box center [1166, 312] width 229 height 502
click at [1159, 123] on div "hero . attack ( "Sog" ) ; hero . attack ( "Sog" ) ; hero . attack ( "Gos" ) ; h…" at bounding box center [1166, 312] width 229 height 502
click at [1113, 134] on div "hero . attack ( "Sog" ) ; hero . attack ( "Sog" ) ; hero . attack ( "Gos" ) ; h…" at bounding box center [1166, 312] width 229 height 502
click at [1157, 153] on div "hero . attack ( "Sog" ) ; hero . attack ( "Sog" ) ; hero . attack ( "Gos" ) ; h…" at bounding box center [1166, 312] width 229 height 502
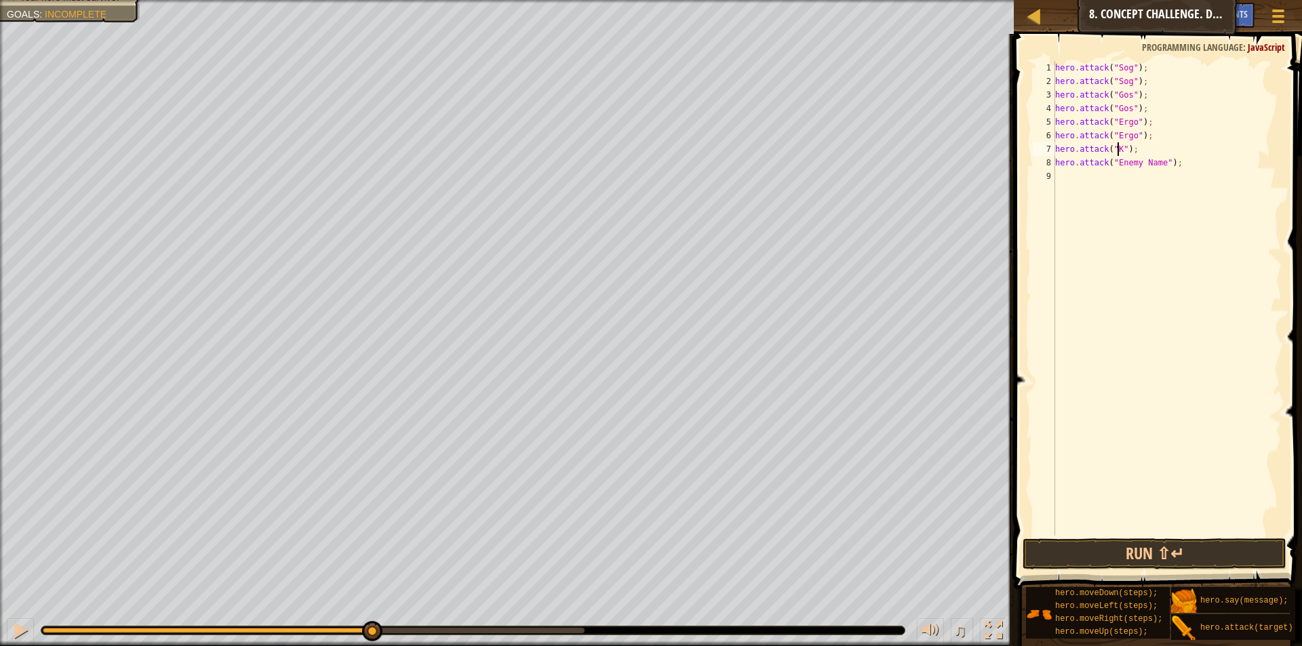
scroll to position [6, 6]
click at [1158, 165] on div "hero . attack ( "Sog" ) ; hero . attack ( "Sog" ) ; hero . attack ( "Gos" ) ; h…" at bounding box center [1166, 312] width 229 height 502
type textarea "hero.attack("Kro");"
click at [1088, 553] on button "Run ⇧↵" at bounding box center [1155, 553] width 264 height 31
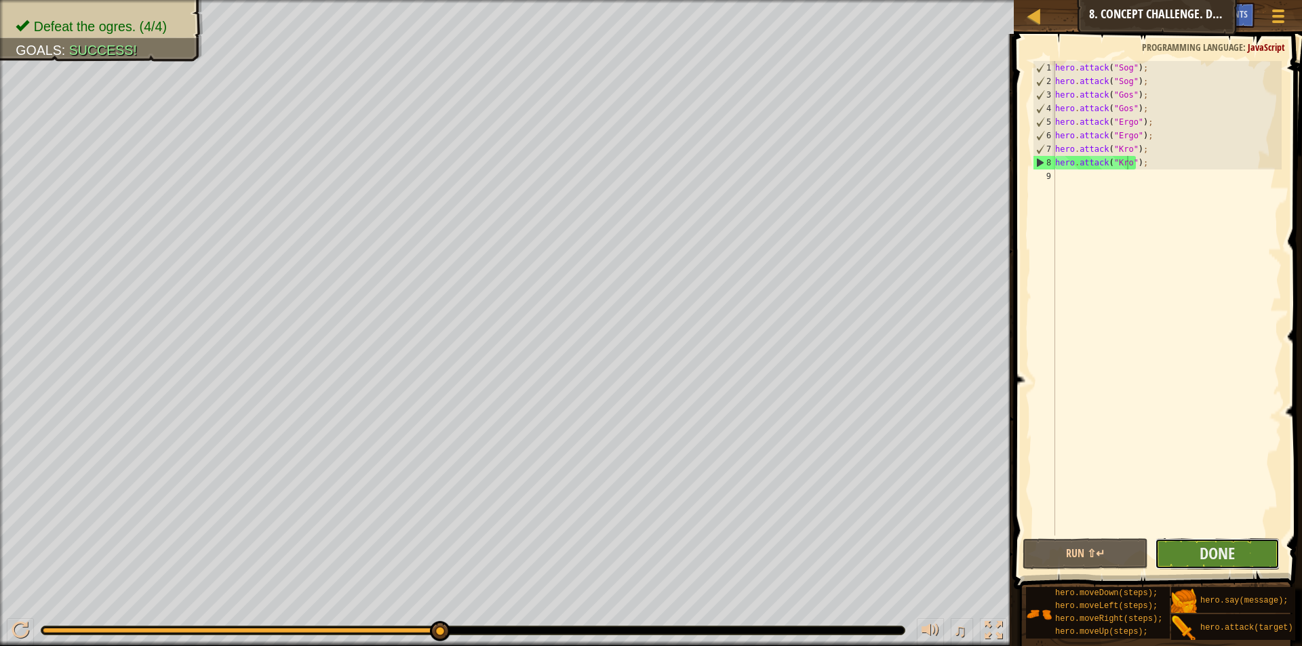
click at [1196, 556] on button "Done" at bounding box center [1217, 553] width 125 height 31
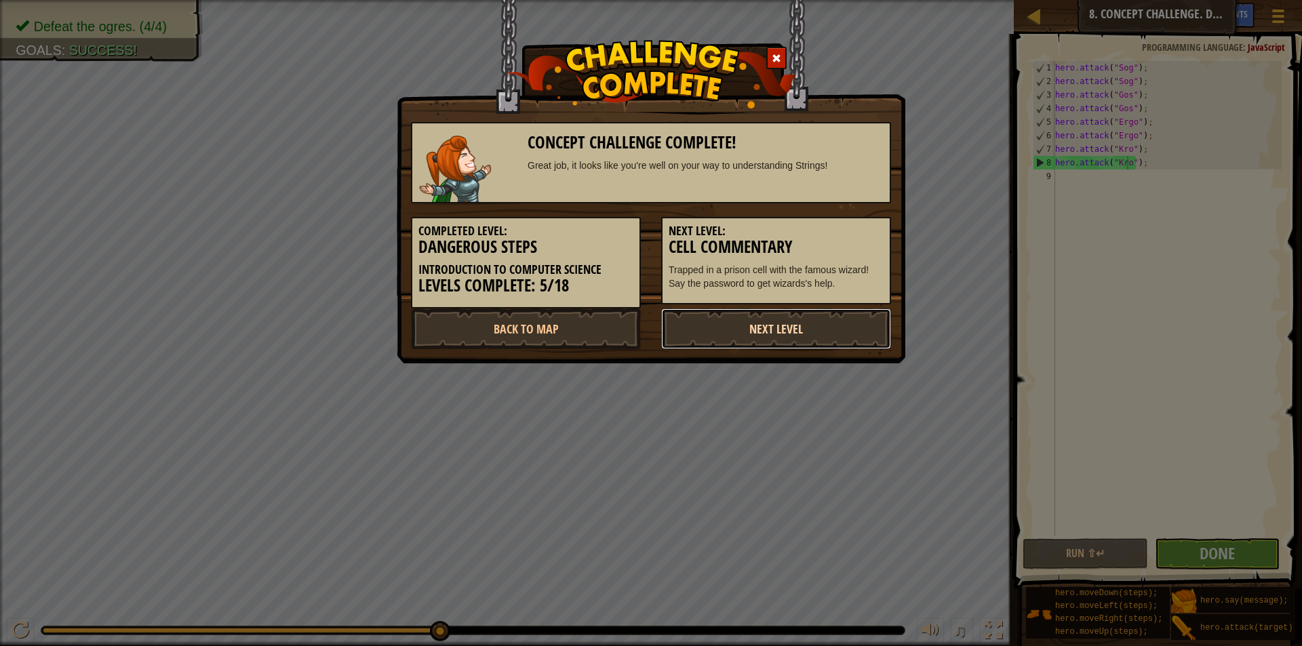
click at [789, 330] on link "Next Level" at bounding box center [776, 329] width 230 height 41
